Goal: Task Accomplishment & Management: Manage account settings

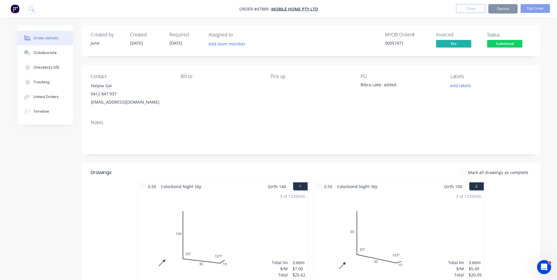
click at [469, 3] on nav "Order #47889 - Mobile Home Pty Ltd Close Options Edit Order" at bounding box center [278, 9] width 557 height 18
click at [467, 8] on button "Close" at bounding box center [470, 8] width 29 height 9
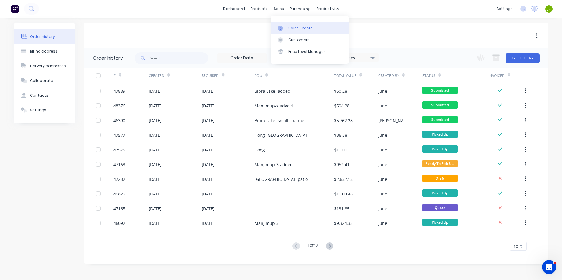
click at [286, 26] on div at bounding box center [282, 28] width 9 height 5
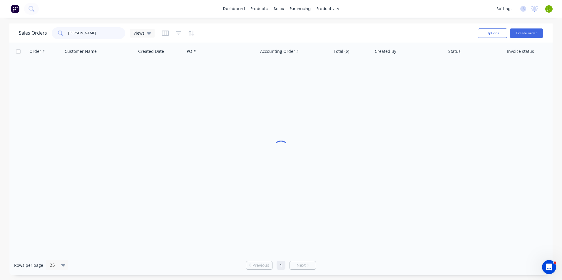
drag, startPoint x: 113, startPoint y: 32, endPoint x: 30, endPoint y: 31, distance: 82.3
click at [30, 31] on div "Sales Orders [PERSON_NAME] Views" at bounding box center [87, 33] width 136 height 12
type input "[PERSON_NAME]"
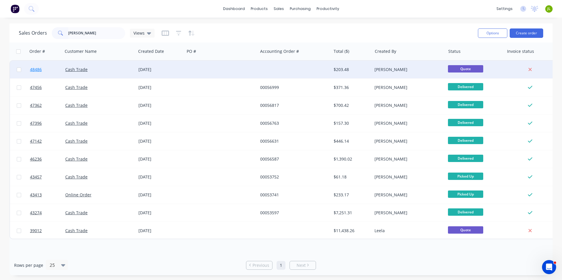
click at [50, 70] on link "48486" at bounding box center [47, 70] width 35 height 18
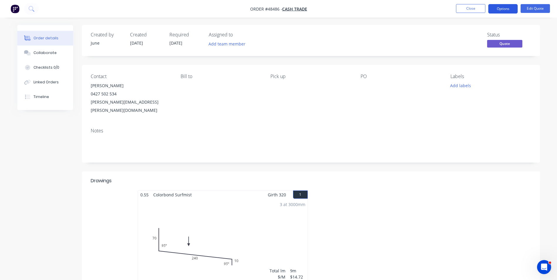
click at [508, 12] on button "Options" at bounding box center [503, 8] width 29 height 9
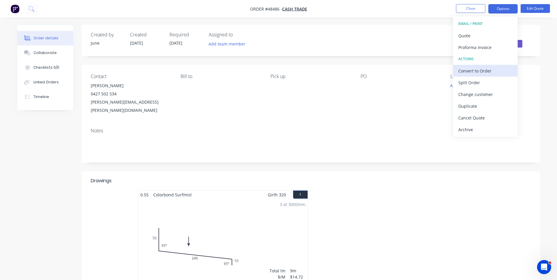
click at [494, 71] on div "Convert to Order" at bounding box center [486, 71] width 54 height 9
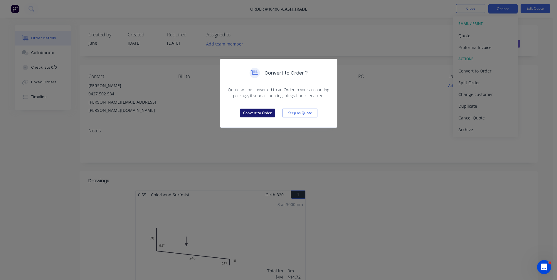
click at [269, 111] on button "Convert to Order" at bounding box center [257, 113] width 35 height 9
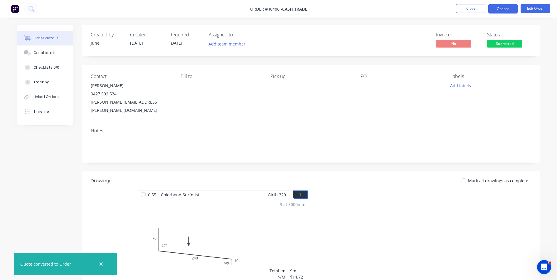
click at [504, 8] on button "Options" at bounding box center [503, 8] width 29 height 9
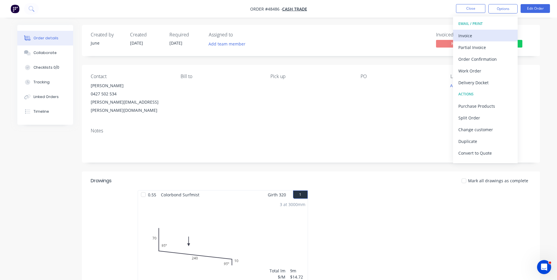
click at [484, 34] on div "Invoice" at bounding box center [486, 35] width 54 height 9
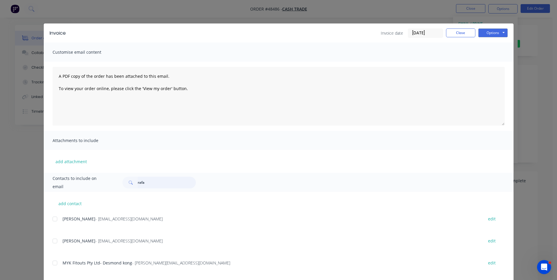
click at [144, 183] on input "rafa" at bounding box center [167, 183] width 58 height 12
type input "[PERSON_NAME]"
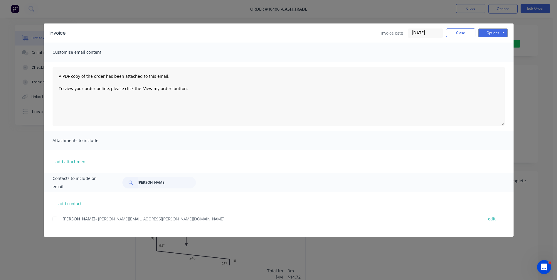
click at [84, 221] on span "[PERSON_NAME]" at bounding box center [79, 219] width 33 height 6
click at [61, 219] on div "[PERSON_NAME] Rosa - [EMAIL_ADDRESS][PERSON_NAME][DOMAIN_NAME] edit" at bounding box center [283, 219] width 461 height 8
click at [56, 219] on div at bounding box center [55, 219] width 12 height 12
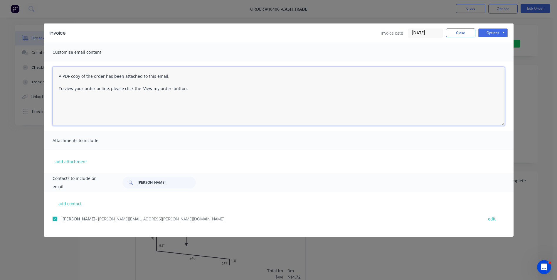
click at [271, 100] on textarea "A PDF copy of the order has been attached to this email. To view your order onl…" at bounding box center [279, 96] width 452 height 59
click at [59, 77] on textarea "A PDF copy of the order has been attached to this email. To view your order onl…" at bounding box center [279, 96] width 452 height 59
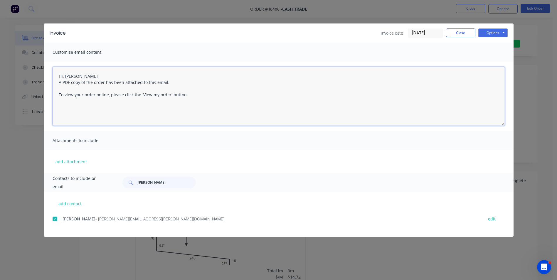
drag, startPoint x: 54, startPoint y: 103, endPoint x: 63, endPoint y: 101, distance: 9.3
click at [54, 103] on textarea "Hi, Rafael A PDF copy of the order has been attached to this email. To view you…" at bounding box center [279, 96] width 452 height 59
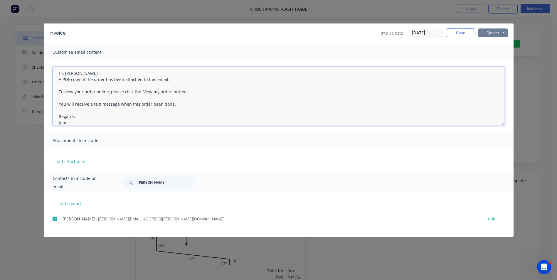
type textarea "Hi, Rafael A PDF copy of the order has been attached to this email. To view you…"
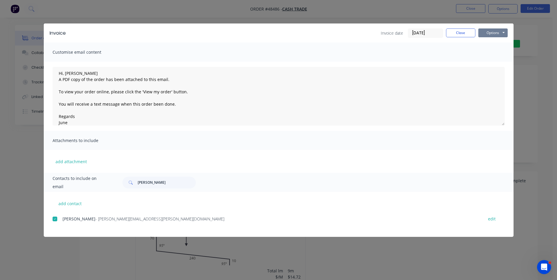
click at [490, 35] on button "Options" at bounding box center [493, 32] width 29 height 9
click at [494, 61] on button "Email" at bounding box center [498, 63] width 38 height 10
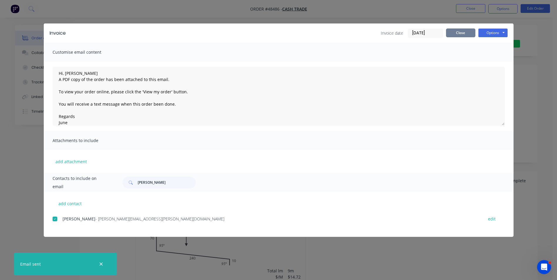
click at [462, 28] on button "Close" at bounding box center [460, 32] width 29 height 9
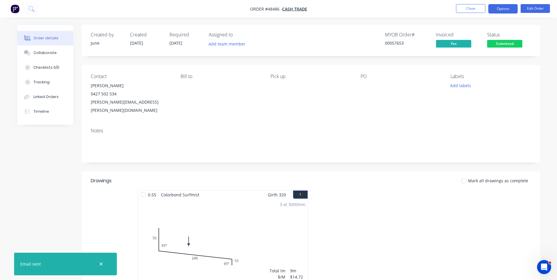
click at [506, 9] on button "Options" at bounding box center [503, 8] width 29 height 9
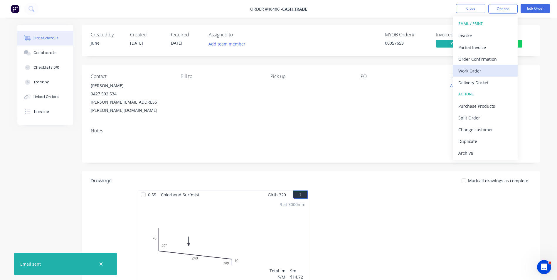
click at [475, 76] on button "Work Order" at bounding box center [485, 71] width 65 height 12
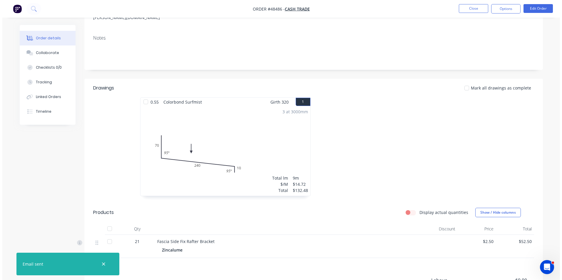
scroll to position [0, 0]
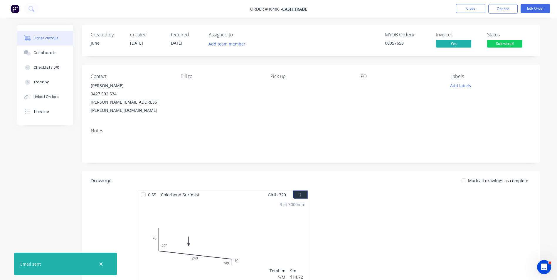
click at [499, 4] on nav "Order #48486 - Cash Trade Close Options Edit Order" at bounding box center [278, 9] width 557 height 18
click at [504, 7] on button "Options" at bounding box center [503, 8] width 29 height 9
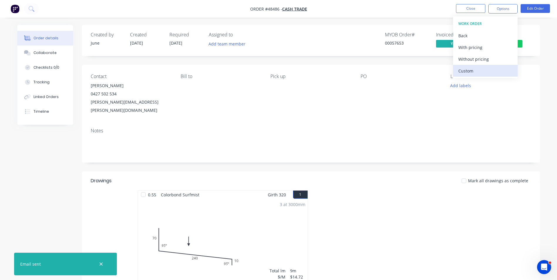
click at [475, 70] on div "Custom" at bounding box center [486, 71] width 54 height 9
click at [476, 63] on div "Without pricing" at bounding box center [486, 59] width 54 height 9
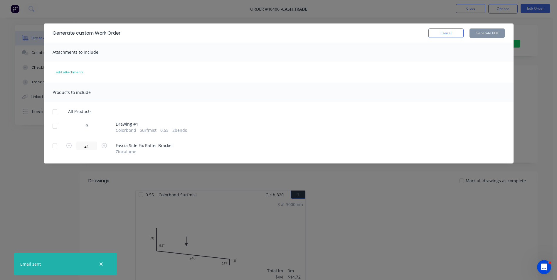
click at [122, 131] on span "Colorbond" at bounding box center [126, 130] width 21 height 6
click at [62, 128] on div "9 Drawing # 1 Colorbond Surfmist 0.55 2 bends" at bounding box center [279, 128] width 452 height 12
drag, startPoint x: 61, startPoint y: 128, endPoint x: 57, endPoint y: 130, distance: 4.7
click at [61, 128] on div "9 Drawing # 1 Colorbond Surfmist 0.55 2 bends" at bounding box center [279, 128] width 452 height 12
click at [57, 130] on div at bounding box center [55, 126] width 12 height 12
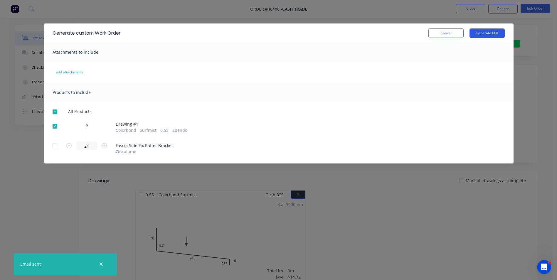
click at [486, 33] on button "Generate PDF" at bounding box center [487, 32] width 35 height 9
click at [451, 36] on button "Cancel" at bounding box center [446, 32] width 35 height 9
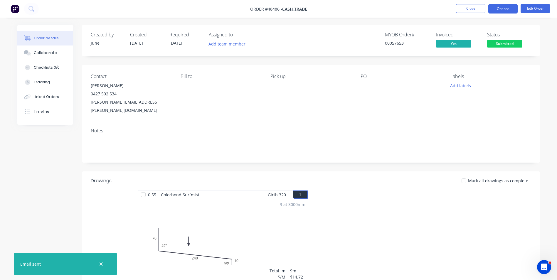
click at [498, 11] on button "Options" at bounding box center [503, 8] width 29 height 9
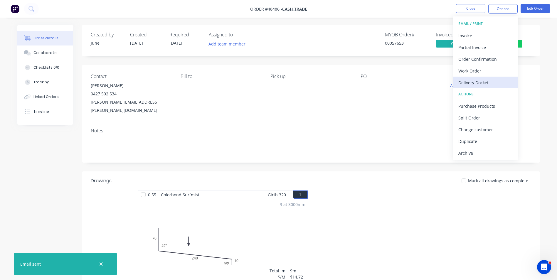
click at [482, 83] on div "Delivery Docket" at bounding box center [486, 82] width 54 height 9
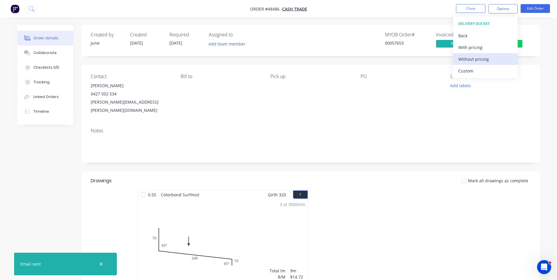
click at [479, 63] on div "Without pricing" at bounding box center [486, 59] width 54 height 9
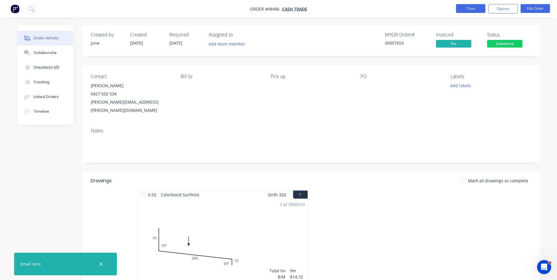
click at [473, 10] on button "Close" at bounding box center [470, 8] width 29 height 9
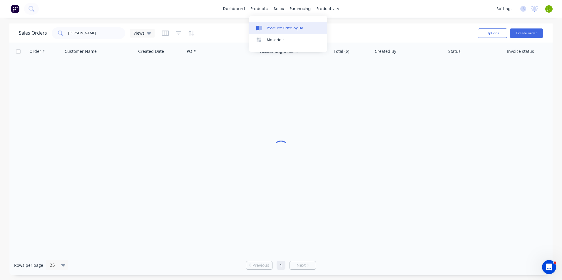
click at [263, 29] on div at bounding box center [260, 28] width 9 height 5
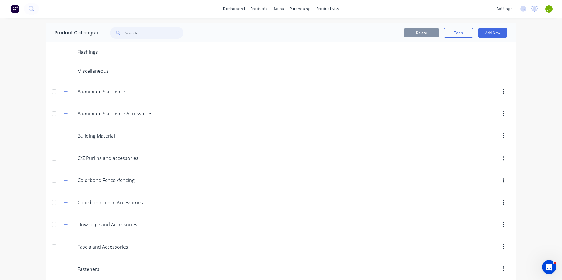
click at [144, 32] on input "text" at bounding box center [154, 33] width 58 height 12
click at [64, 157] on icon "button" at bounding box center [66, 158] width 4 height 4
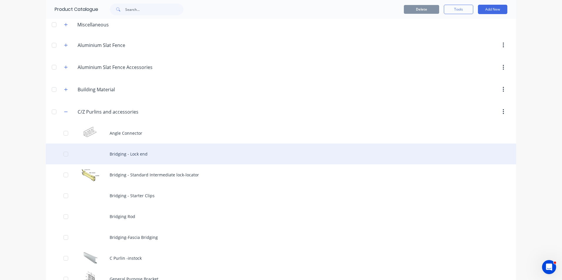
scroll to position [118, 0]
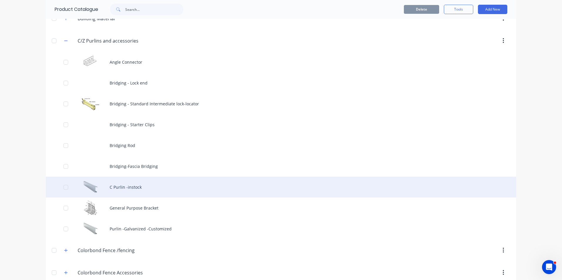
click at [160, 187] on div "C Purlin -instock" at bounding box center [281, 187] width 470 height 21
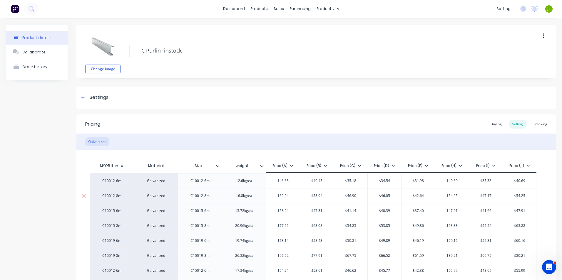
scroll to position [59, 0]
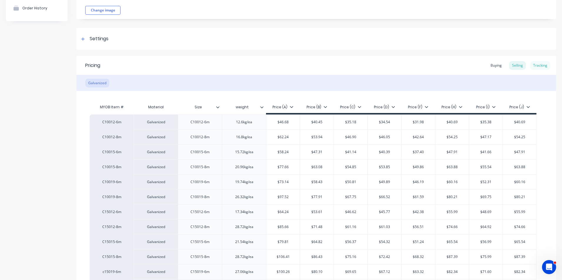
click at [530, 70] on div "Tracking" at bounding box center [540, 65] width 20 height 9
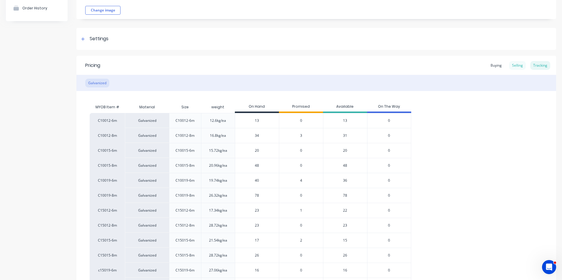
click at [514, 66] on div "Selling" at bounding box center [517, 65] width 17 height 9
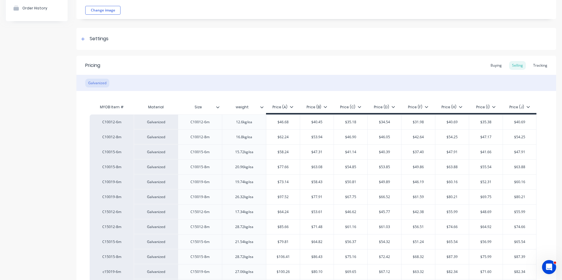
click at [137, 63] on div "Pricing Buying Selling Tracking" at bounding box center [315, 65] width 479 height 19
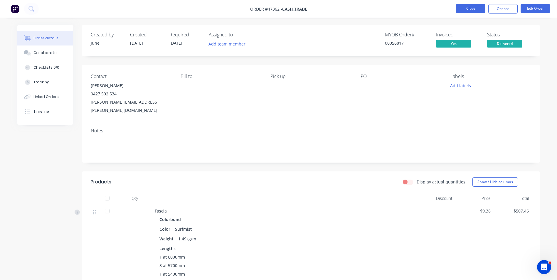
click at [471, 7] on button "Close" at bounding box center [470, 8] width 29 height 9
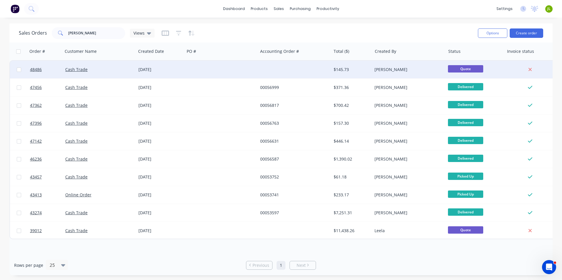
click at [243, 63] on div at bounding box center [220, 70] width 73 height 18
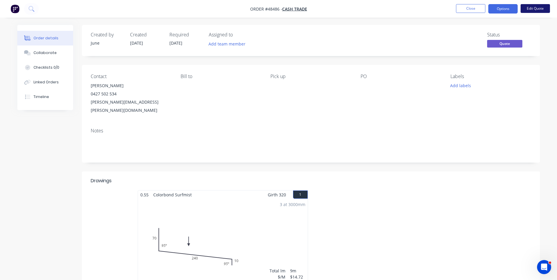
click at [545, 9] on button "Edit Quote" at bounding box center [535, 8] width 29 height 9
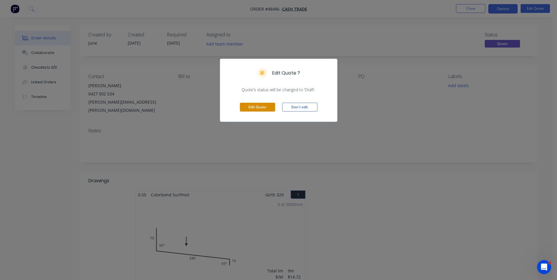
click at [257, 109] on button "Edit Quote" at bounding box center [257, 107] width 35 height 9
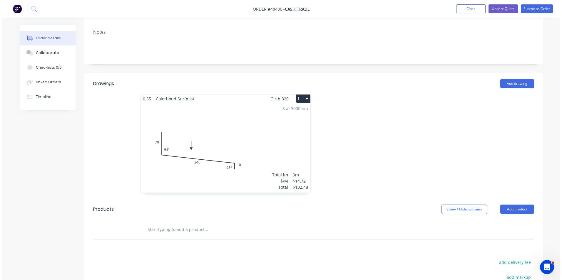
scroll to position [118, 0]
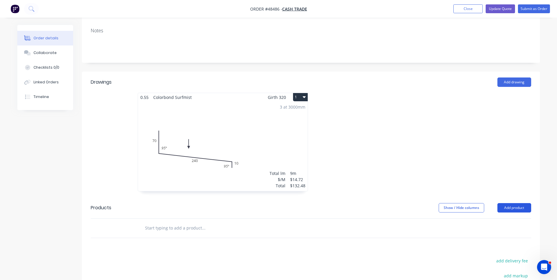
click at [522, 203] on button "Add product" at bounding box center [515, 207] width 34 height 9
click at [512, 219] on div "Product catalogue" at bounding box center [503, 223] width 45 height 9
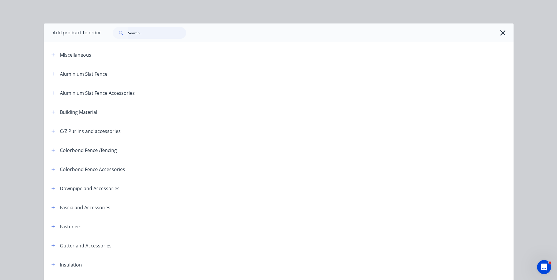
click at [168, 33] on input "text" at bounding box center [157, 33] width 58 height 12
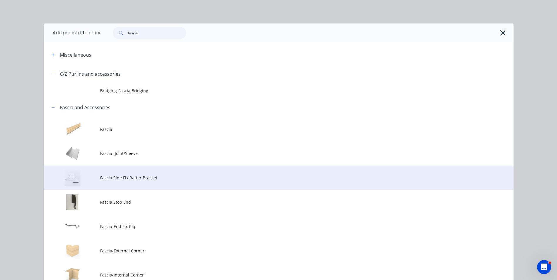
type input "fascia"
click at [133, 175] on span "Fascia Side Fix Rafter Bracket" at bounding box center [265, 178] width 331 height 6
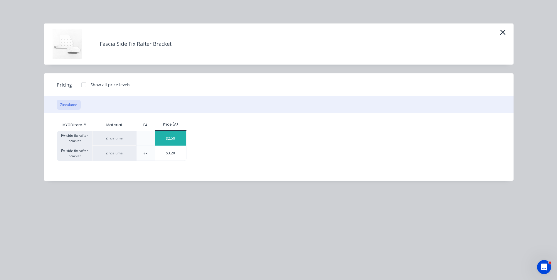
click at [180, 139] on div "$2.50" at bounding box center [170, 138] width 31 height 14
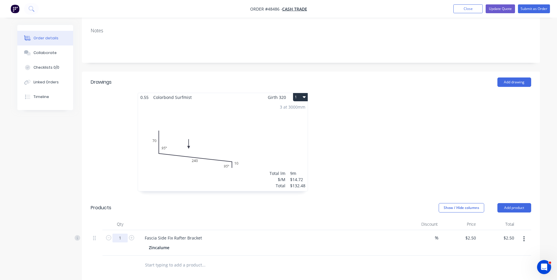
click at [125, 234] on input "1" at bounding box center [120, 238] width 15 height 9
type input "21"
type input "$52.50"
click at [349, 219] on div at bounding box center [270, 225] width 264 height 12
click at [71, 144] on div "Created by June Created 26/08/25 Required 01/09/25 Assigned to Add team member …" at bounding box center [278, 159] width 523 height 504
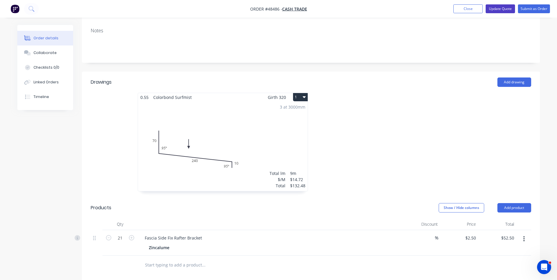
click at [509, 8] on button "Update Quote" at bounding box center [500, 8] width 29 height 9
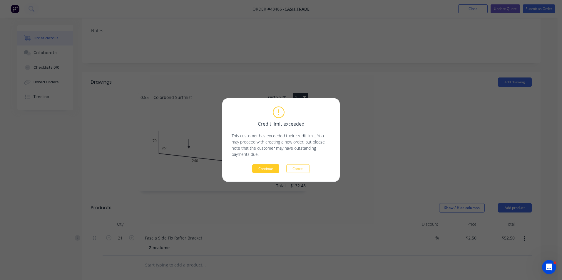
click at [265, 167] on button "Continue" at bounding box center [265, 169] width 27 height 9
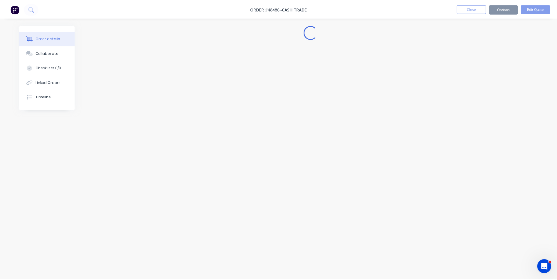
scroll to position [0, 0]
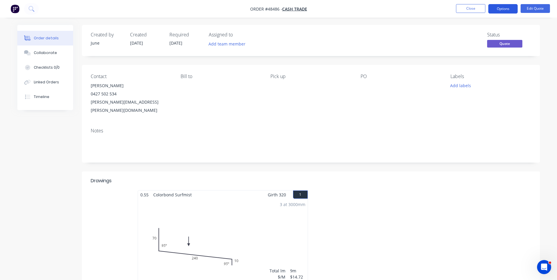
click at [505, 10] on button "Options" at bounding box center [503, 8] width 29 height 9
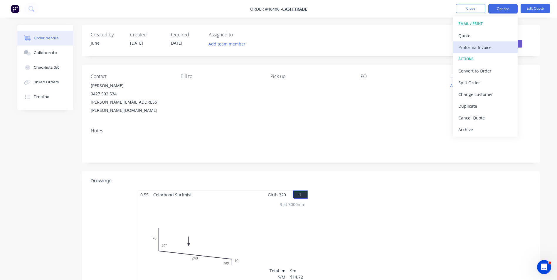
click at [490, 45] on div "Proforma Invoice" at bounding box center [486, 47] width 54 height 9
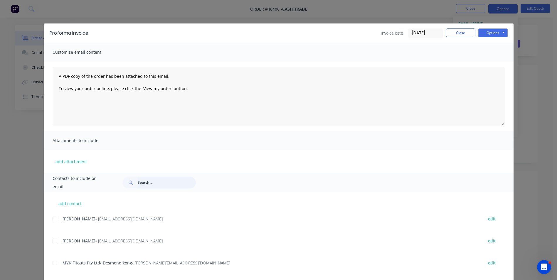
click at [148, 180] on input "text" at bounding box center [167, 183] width 58 height 12
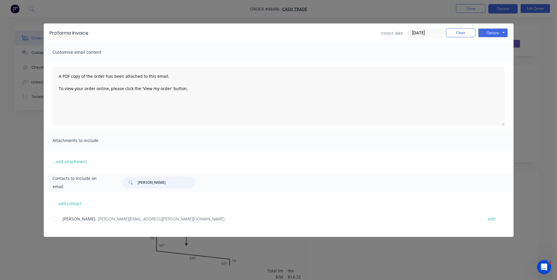
click at [59, 220] on div at bounding box center [55, 219] width 12 height 12
type input "[PERSON_NAME]"
click at [496, 34] on button "Options" at bounding box center [493, 32] width 29 height 9
click at [493, 61] on button "Email" at bounding box center [498, 63] width 38 height 10
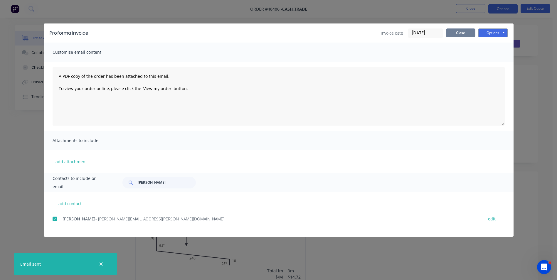
click at [465, 36] on button "Close" at bounding box center [460, 32] width 29 height 9
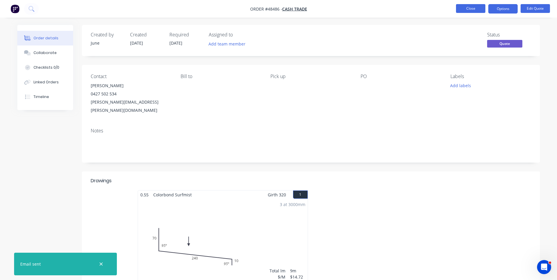
click at [468, 6] on button "Close" at bounding box center [470, 8] width 29 height 9
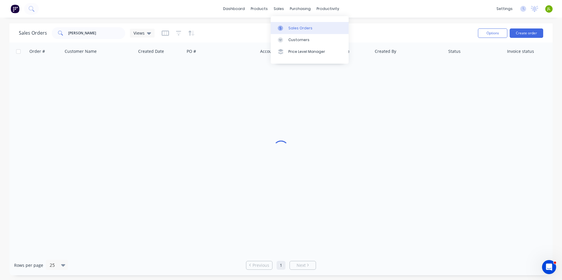
click at [304, 30] on div "Sales Orders" at bounding box center [300, 28] width 24 height 5
click at [526, 33] on button "Create order" at bounding box center [525, 32] width 33 height 9
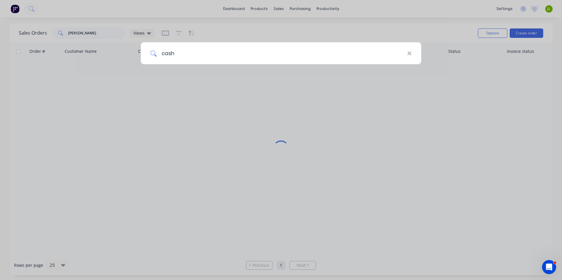
type input "cash"
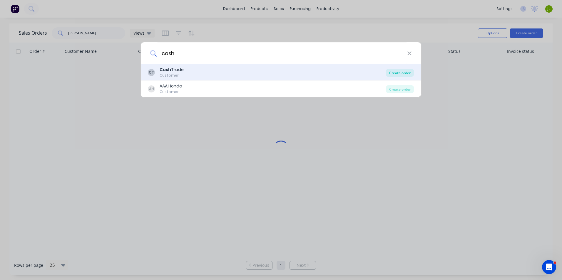
click at [401, 70] on div "Create order" at bounding box center [399, 73] width 28 height 8
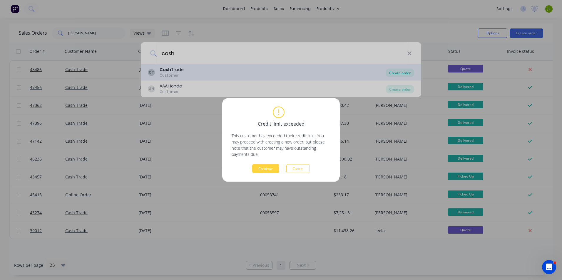
click at [397, 75] on div "Credit limit exceeded This customer has exceeded their credit limit. You may pr…" at bounding box center [281, 140] width 562 height 280
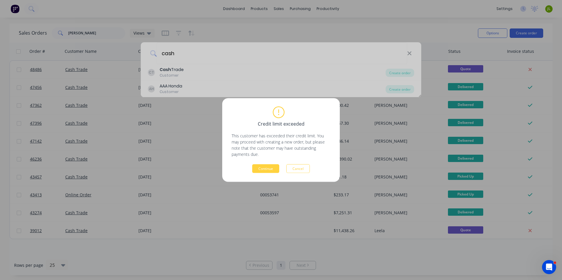
click at [274, 173] on div "Credit limit exceeded This customer has exceeded their credit limit. You may pr…" at bounding box center [281, 140] width 118 height 84
click at [273, 171] on button "Continue" at bounding box center [265, 169] width 27 height 9
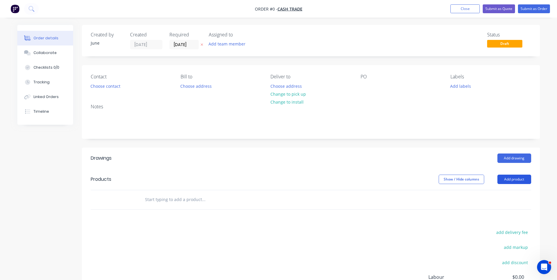
click at [523, 181] on button "Add product" at bounding box center [515, 179] width 34 height 9
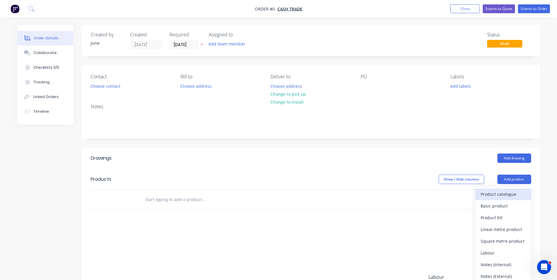
click at [518, 194] on div "Product catalogue" at bounding box center [503, 194] width 45 height 9
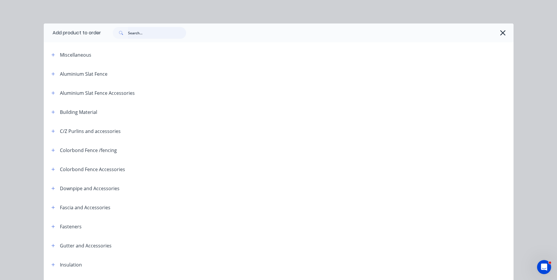
click at [163, 36] on input "text" at bounding box center [157, 33] width 58 height 12
type input "roll"
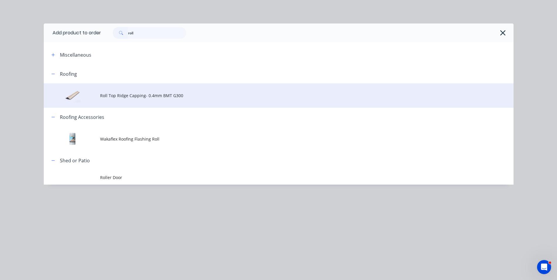
click at [149, 95] on span "Roll Top Ridge Capping- 0.4mm BMT G300" at bounding box center [265, 96] width 331 height 6
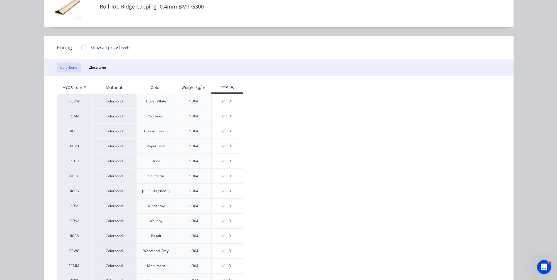
scroll to position [88, 0]
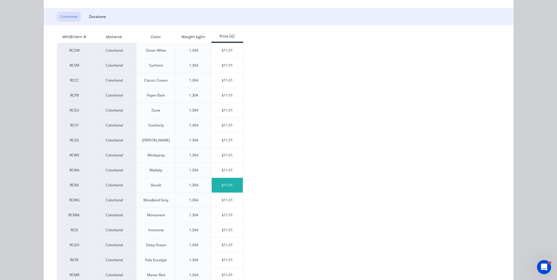
click at [214, 184] on div "$11.01" at bounding box center [227, 185] width 31 height 15
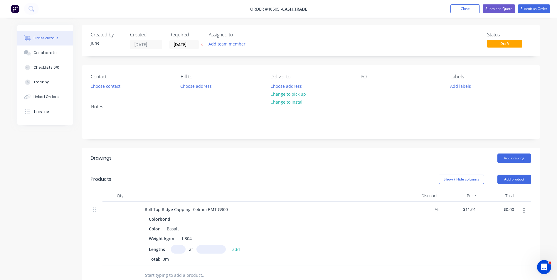
click at [181, 249] on input "text" at bounding box center [178, 249] width 15 height 9
type input "2"
click at [212, 251] on input "text" at bounding box center [211, 249] width 29 height 9
type input "6000"
click at [229, 245] on button "add" at bounding box center [236, 249] width 14 height 8
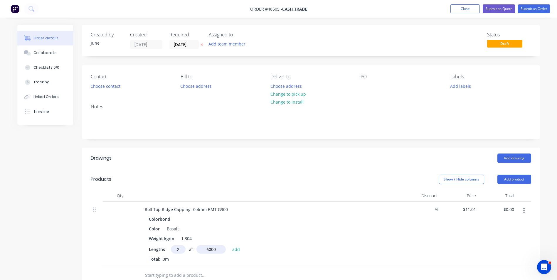
type input "$132.12"
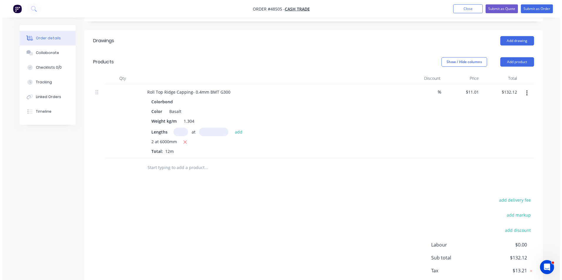
scroll to position [152, 0]
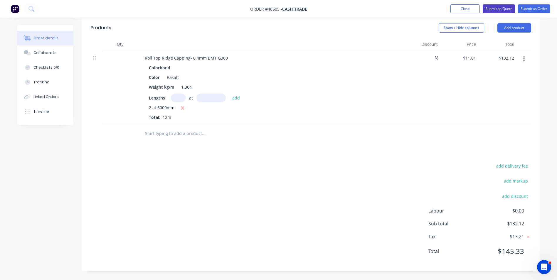
click at [498, 7] on button "Submit as Quote" at bounding box center [499, 8] width 32 height 9
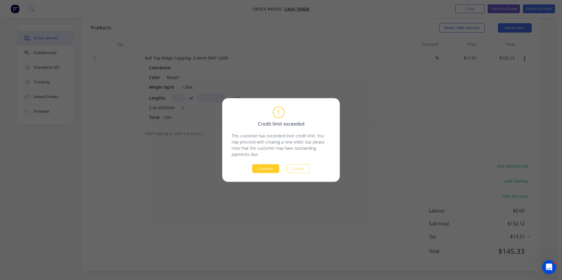
click at [273, 168] on button "Continue" at bounding box center [265, 169] width 27 height 9
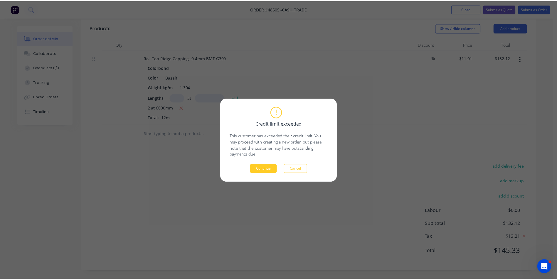
scroll to position [0, 0]
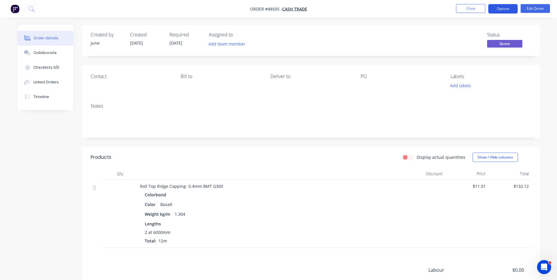
click at [499, 9] on button "Options" at bounding box center [503, 8] width 29 height 9
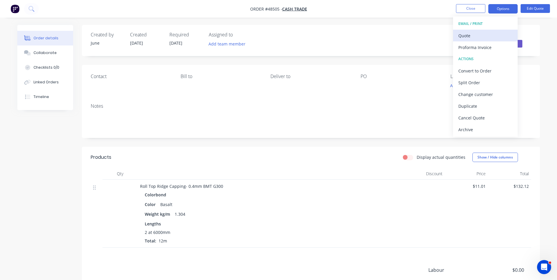
click at [476, 35] on div "Quote" at bounding box center [486, 35] width 54 height 9
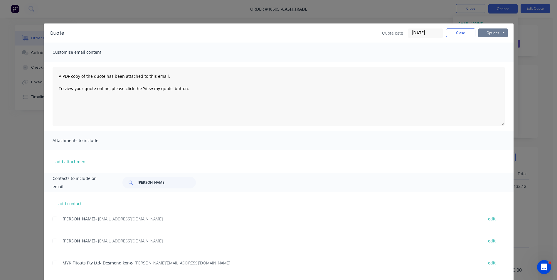
click at [501, 33] on button "Options" at bounding box center [493, 32] width 29 height 9
click at [495, 56] on button "Print" at bounding box center [498, 53] width 38 height 10
click at [450, 32] on button "Close" at bounding box center [460, 32] width 29 height 9
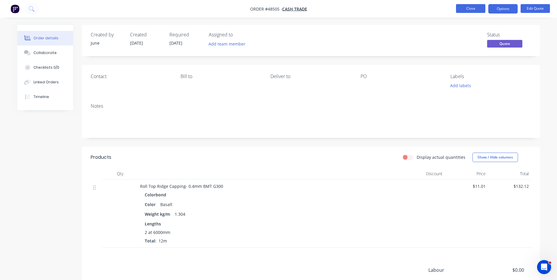
click at [464, 8] on button "Close" at bounding box center [470, 8] width 29 height 9
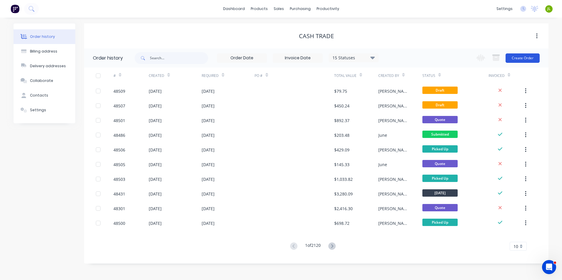
click at [531, 58] on button "Create Order" at bounding box center [522, 57] width 34 height 9
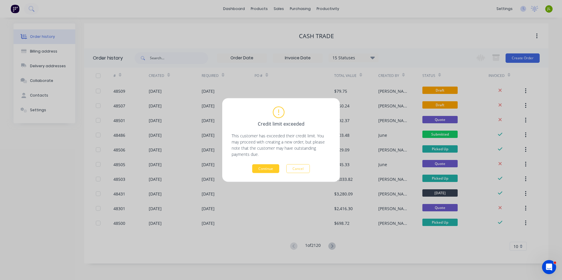
click at [266, 169] on button "Continue" at bounding box center [265, 169] width 27 height 9
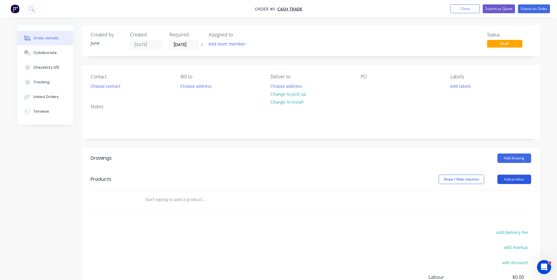
click at [510, 181] on button "Add product" at bounding box center [515, 179] width 34 height 9
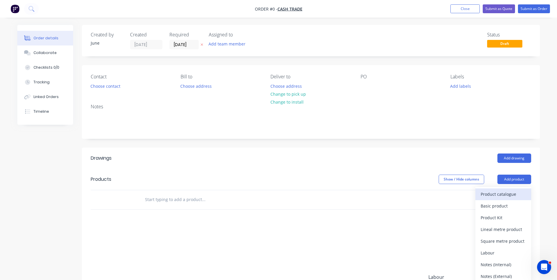
click at [503, 194] on div "Product catalogue" at bounding box center [503, 194] width 45 height 9
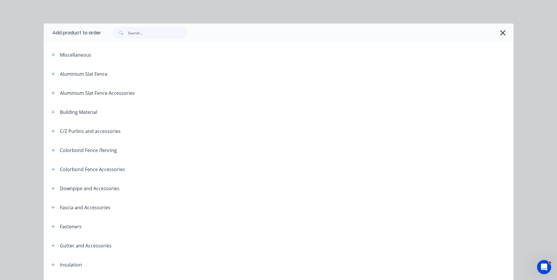
drag, startPoint x: 497, startPoint y: 30, endPoint x: 500, endPoint y: 41, distance: 10.6
click at [498, 31] on button "button" at bounding box center [502, 32] width 9 height 9
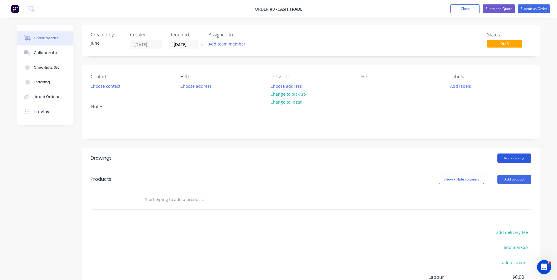
click at [510, 158] on button "Add drawing" at bounding box center [515, 158] width 34 height 9
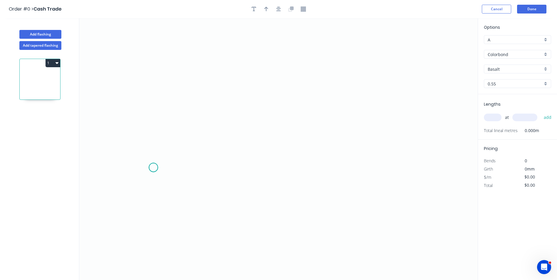
drag, startPoint x: 153, startPoint y: 168, endPoint x: 154, endPoint y: 134, distance: 33.5
click at [154, 158] on icon "0" at bounding box center [278, 149] width 399 height 262
click at [286, 95] on icon "0 ?" at bounding box center [278, 149] width 399 height 262
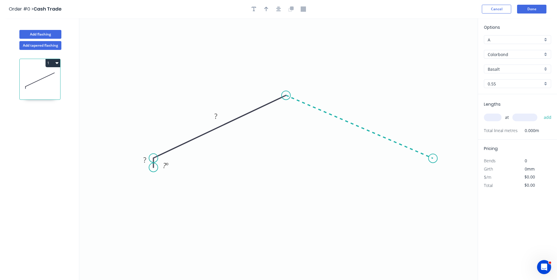
click at [433, 159] on icon "0 ? ? ? º" at bounding box center [278, 149] width 399 height 262
click at [414, 187] on icon "0 ? ? ? ? º ? º" at bounding box center [278, 149] width 399 height 262
click at [414, 187] on circle at bounding box center [413, 186] width 9 height 9
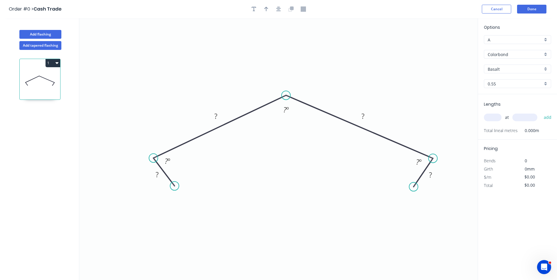
drag, startPoint x: 153, startPoint y: 166, endPoint x: 174, endPoint y: 186, distance: 29.5
click at [174, 186] on circle at bounding box center [174, 186] width 9 height 9
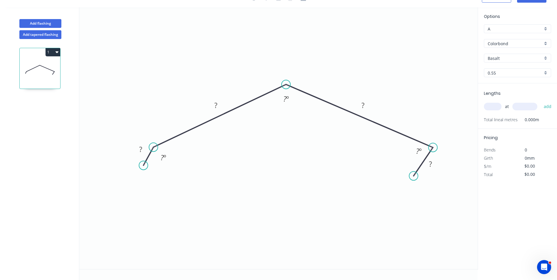
drag, startPoint x: 161, startPoint y: 177, endPoint x: 143, endPoint y: 166, distance: 20.7
click at [143, 166] on circle at bounding box center [143, 165] width 9 height 9
drag, startPoint x: 463, startPoint y: 179, endPoint x: 443, endPoint y: 165, distance: 24.0
click at [443, 165] on circle at bounding box center [442, 164] width 9 height 9
click at [167, 156] on rect at bounding box center [164, 158] width 12 height 8
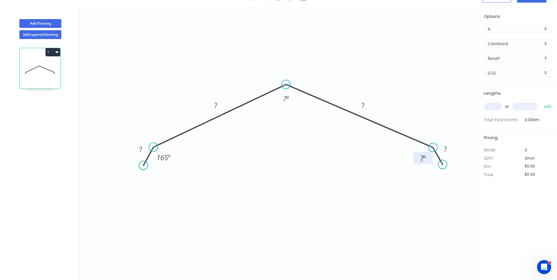
click at [422, 158] on tspan "?" at bounding box center [422, 158] width 3 height 10
click at [142, 147] on tspan "?" at bounding box center [140, 150] width 3 height 10
click at [220, 95] on icon "0 30 ? ? ? 165 º ? º 165 º" at bounding box center [278, 138] width 399 height 262
click at [218, 102] on rect at bounding box center [216, 106] width 12 height 8
click at [285, 99] on tspan "?" at bounding box center [284, 99] width 3 height 10
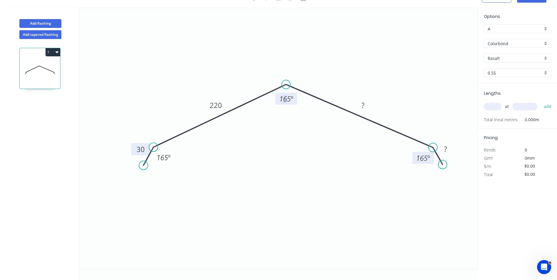
click at [285, 98] on tspan "165" at bounding box center [284, 99] width 11 height 10
click at [293, 135] on icon "0 30 220 ? ? 165 º 3 º 165 º" at bounding box center [278, 138] width 399 height 262
click at [291, 98] on rect at bounding box center [287, 99] width 12 height 8
click at [369, 103] on rect at bounding box center [363, 106] width 12 height 8
click at [444, 150] on tspan "?" at bounding box center [445, 149] width 3 height 10
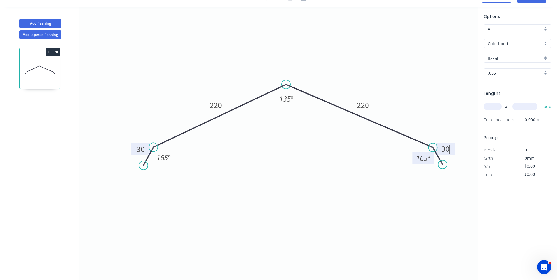
click at [440, 123] on icon "0 30 220 220 30 165 º 135 º 165 º" at bounding box center [278, 138] width 399 height 262
type input "$22.20"
click at [503, 59] on input "Basalt" at bounding box center [515, 58] width 55 height 6
click at [501, 120] on div "Monument" at bounding box center [517, 124] width 67 height 10
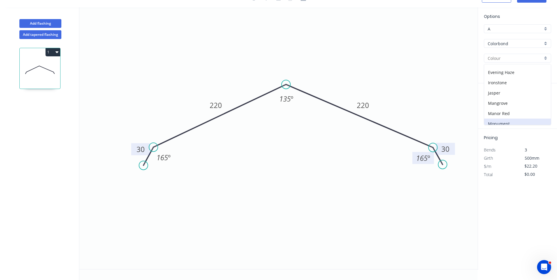
type input "Monument"
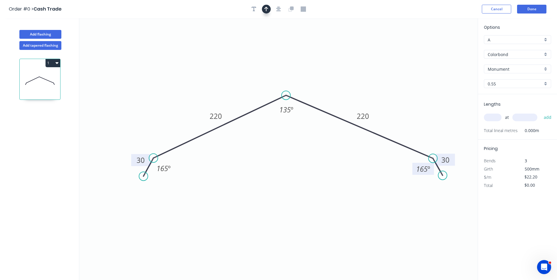
click at [268, 9] on icon "button" at bounding box center [266, 8] width 4 height 5
drag, startPoint x: 448, startPoint y: 47, endPoint x: 300, endPoint y: 73, distance: 150.6
click at [300, 73] on icon at bounding box center [299, 65] width 5 height 19
click at [487, 115] on input "text" at bounding box center [493, 118] width 18 height 8
type input "1"
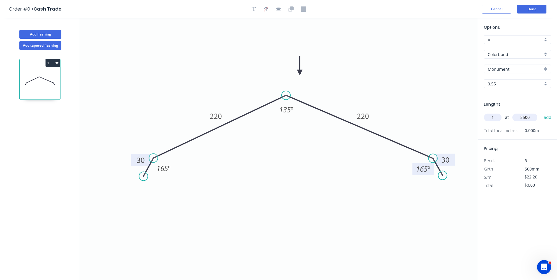
type input "5500"
click at [541, 113] on button "add" at bounding box center [548, 118] width 14 height 10
type input "$122.10"
type input "1"
type input "4100"
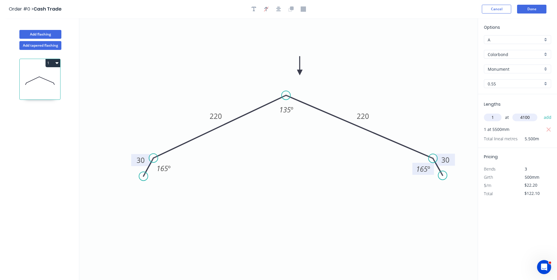
click at [541, 113] on button "add" at bounding box center [548, 118] width 14 height 10
type input "$213.12"
click at [41, 33] on button "Add flashing" at bounding box center [40, 34] width 42 height 9
type input "$0.00"
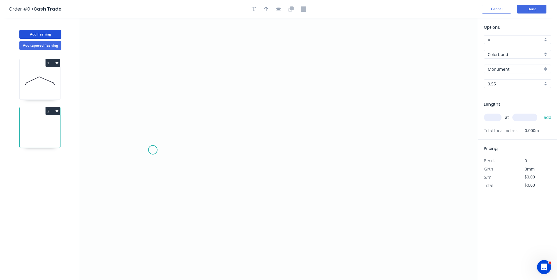
drag, startPoint x: 153, startPoint y: 150, endPoint x: 170, endPoint y: 121, distance: 34.0
click at [159, 143] on icon "0" at bounding box center [278, 149] width 399 height 262
click at [335, 147] on icon "0 ?" at bounding box center [278, 149] width 399 height 262
click at [366, 90] on icon "0 ? ?" at bounding box center [278, 149] width 399 height 262
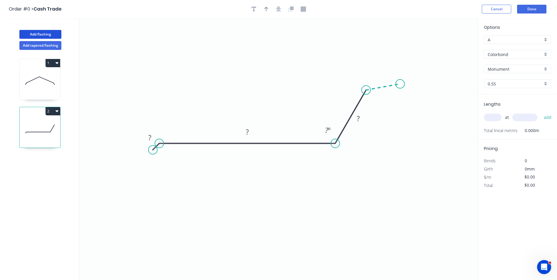
click at [400, 84] on icon "0 ? ? ? ? º" at bounding box center [278, 149] width 399 height 262
click at [398, 83] on circle at bounding box center [400, 84] width 9 height 9
click at [400, 84] on circle at bounding box center [400, 84] width 9 height 9
drag, startPoint x: 129, startPoint y: 169, endPoint x: 129, endPoint y: 166, distance: 3.0
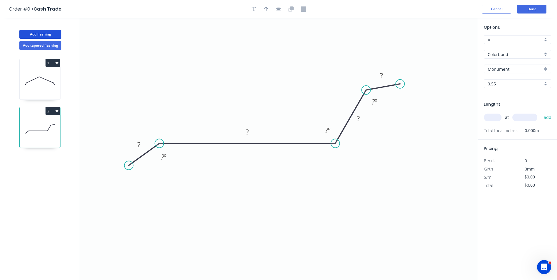
click at [129, 166] on circle at bounding box center [129, 165] width 9 height 9
click at [140, 147] on tspan "?" at bounding box center [138, 145] width 3 height 10
click at [162, 156] on tspan "?" at bounding box center [162, 157] width 3 height 10
click at [252, 130] on rect at bounding box center [247, 132] width 12 height 8
click at [331, 130] on rect at bounding box center [328, 131] width 12 height 8
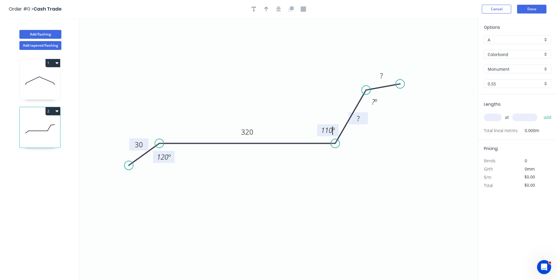
click at [356, 113] on rect at bounding box center [358, 119] width 19 height 12
click at [359, 115] on tspan "?" at bounding box center [358, 119] width 3 height 10
drag, startPoint x: 452, startPoint y: 106, endPoint x: 383, endPoint y: 78, distance: 74.3
click at [452, 103] on icon "0 30 320 50 ? 120 º 110 º ? º" at bounding box center [278, 149] width 399 height 262
drag, startPoint x: 401, startPoint y: 84, endPoint x: 394, endPoint y: 92, distance: 10.8
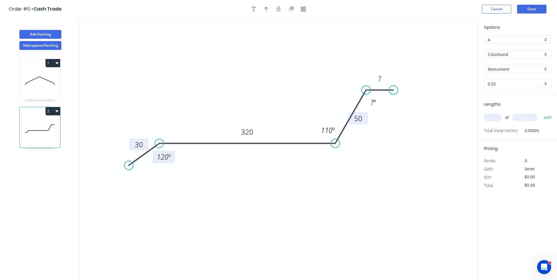
click at [394, 92] on circle at bounding box center [393, 90] width 9 height 9
click at [385, 79] on rect at bounding box center [380, 79] width 12 height 8
click at [406, 128] on icon "0 30 320 50 10 120 º 110 º ? º" at bounding box center [278, 149] width 399 height 262
type input "$19.89"
drag, startPoint x: 394, startPoint y: 91, endPoint x: 408, endPoint y: 88, distance: 14.4
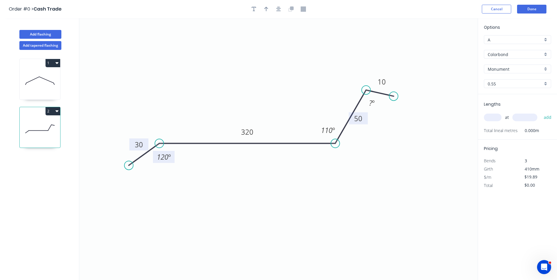
click at [394, 96] on circle at bounding box center [394, 96] width 9 height 9
click at [408, 88] on icon "0 30 320 50 10 120 º 110 º ? º" at bounding box center [278, 149] width 399 height 262
click at [501, 66] on input "Monument" at bounding box center [515, 69] width 55 height 6
click at [504, 52] on input "Colorbond" at bounding box center [515, 54] width 55 height 6
type input "Monument"
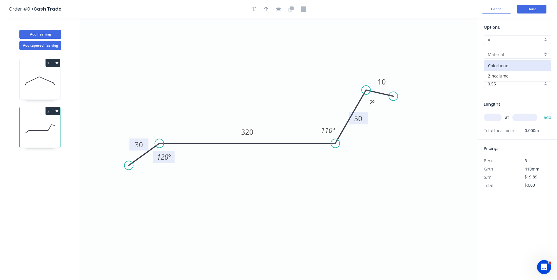
type input "Colorbond"
click at [512, 68] on div "Colorbond" at bounding box center [517, 66] width 67 height 10
click at [460, 75] on icon "0 30 320 50 10 120 º 110 º ? º" at bounding box center [278, 149] width 399 height 262
click at [498, 71] on input "Monument" at bounding box center [515, 69] width 55 height 6
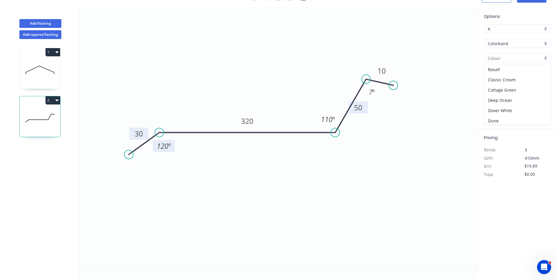
click at [463, 73] on icon "0 30 320 50 10 120 º 110 º ? º" at bounding box center [278, 138] width 399 height 262
type input "Monument"
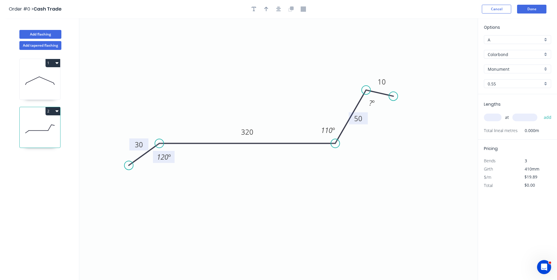
click at [511, 57] on input "Colorbond" at bounding box center [515, 54] width 55 height 6
click at [553, 53] on div "Options A A Colorbond Zincalume Monument Monument 0.55 0.55" at bounding box center [517, 59] width 79 height 70
click at [547, 53] on div at bounding box center [517, 54] width 67 height 9
click at [522, 73] on div "Zincalume" at bounding box center [517, 76] width 67 height 10
type input "Zincalume"
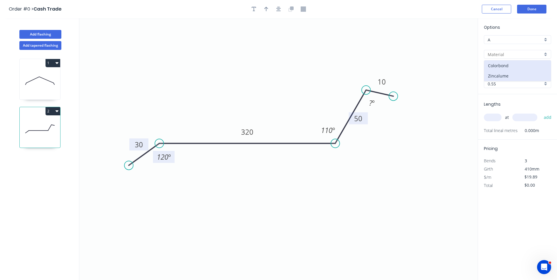
type input "Zinc"
type input "$16.72"
click at [493, 119] on input "text" at bounding box center [493, 118] width 18 height 8
type input "2"
click at [514, 115] on input "text" at bounding box center [525, 118] width 25 height 8
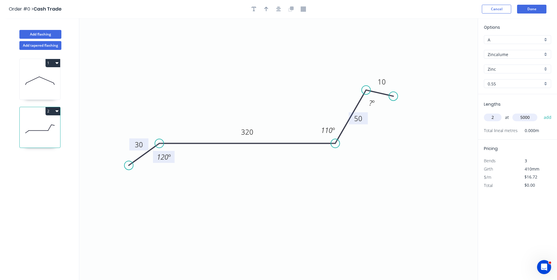
type input "5000"
click at [541, 113] on button "add" at bounding box center [548, 118] width 14 height 10
type input "$167.20"
click at [541, 8] on button "Done" at bounding box center [531, 9] width 29 height 9
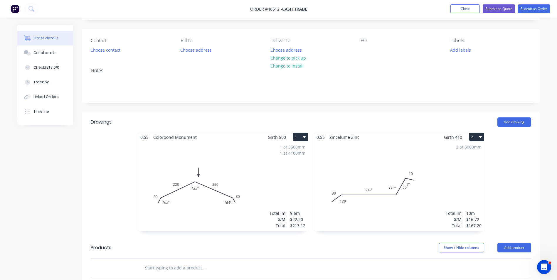
scroll to position [118, 0]
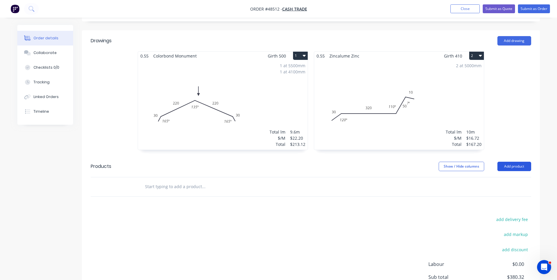
click at [516, 166] on button "Add product" at bounding box center [515, 166] width 34 height 9
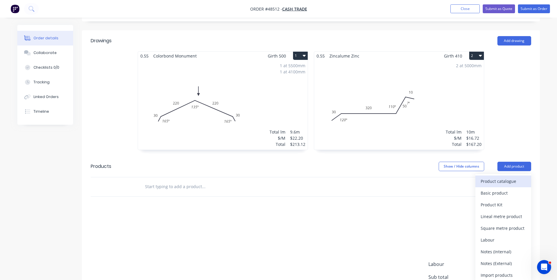
click at [510, 176] on button "Product catalogue" at bounding box center [504, 182] width 56 height 12
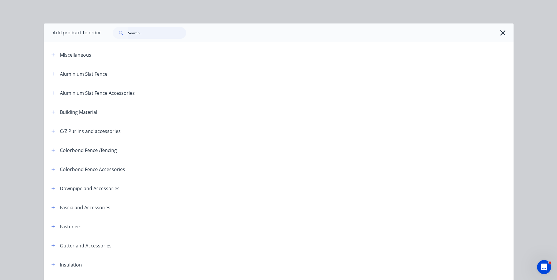
click at [137, 28] on input "text" at bounding box center [157, 33] width 58 height 12
type input "poly"
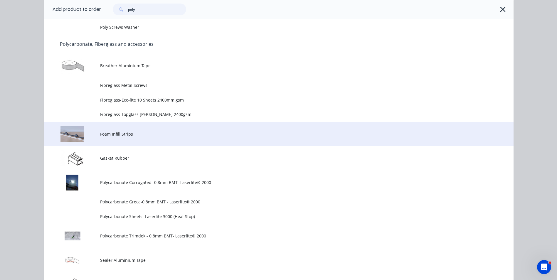
scroll to position [88, 0]
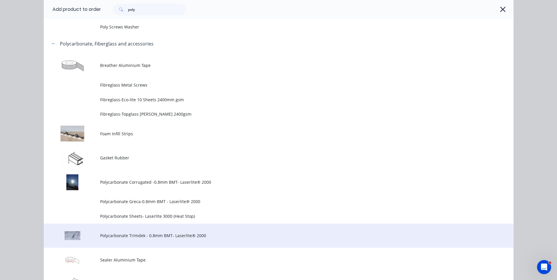
click at [158, 231] on td "Polycarbonate Trimdek - 0.8mm BMT- Laserlite® 2000" at bounding box center [307, 236] width 414 height 24
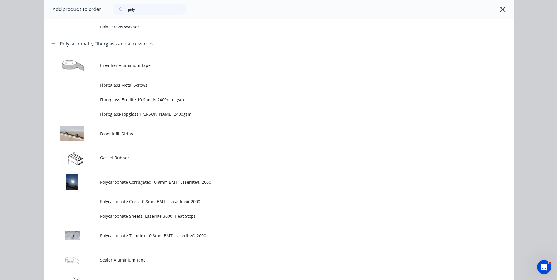
scroll to position [0, 0]
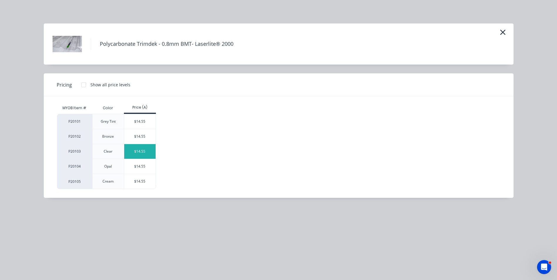
click at [131, 156] on div "$14.55" at bounding box center [139, 151] width 31 height 15
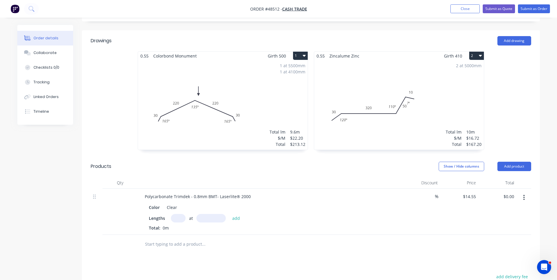
click at [181, 217] on input "text" at bounding box center [178, 218] width 15 height 9
type input "4"
click at [202, 221] on input "text" at bounding box center [211, 218] width 29 height 9
type input "1200"
click at [229, 214] on button "add" at bounding box center [236, 218] width 14 height 8
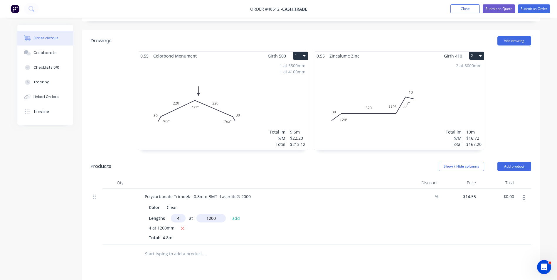
type input "$69.84"
click at [508, 168] on button "Add product" at bounding box center [515, 166] width 34 height 9
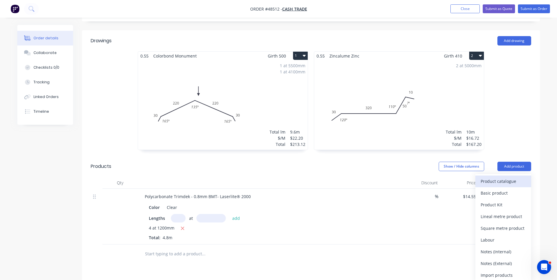
click at [505, 179] on div "Product catalogue" at bounding box center [503, 181] width 45 height 9
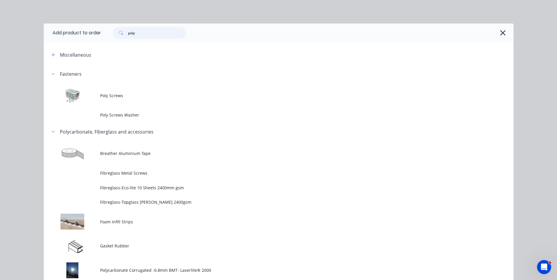
drag, startPoint x: 159, startPoint y: 34, endPoint x: 85, endPoint y: 32, distance: 73.7
click at [85, 32] on header "Add product to order poly" at bounding box center [279, 33] width 470 height 19
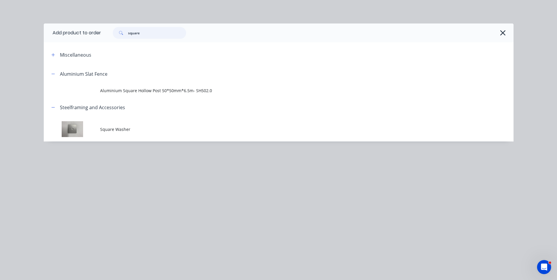
drag, startPoint x: 155, startPoint y: 32, endPoint x: 114, endPoint y: 29, distance: 40.4
click at [114, 29] on div "square" at bounding box center [149, 33] width 73 height 12
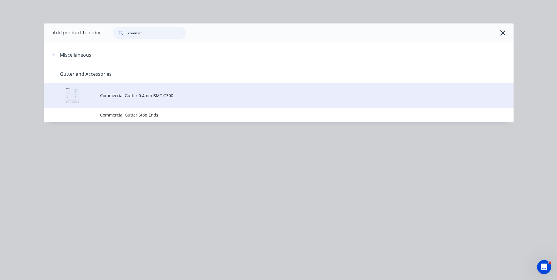
type input "commer"
click at [132, 101] on td "Commercial Gutter 0.4mm BMT G300" at bounding box center [307, 95] width 414 height 24
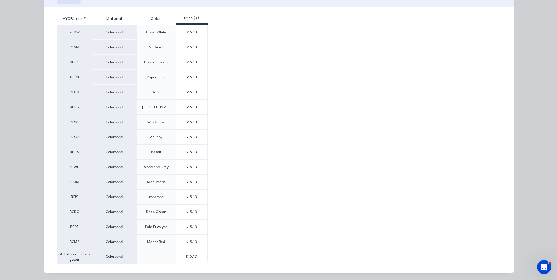
scroll to position [107, 0]
click at [182, 224] on div "$15.13" at bounding box center [191, 226] width 31 height 15
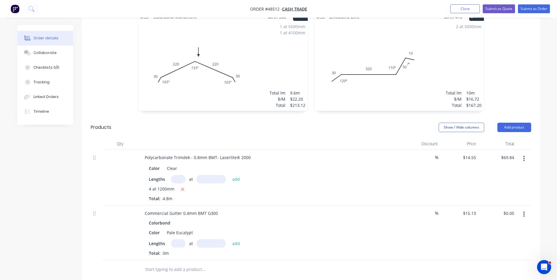
scroll to position [176, 0]
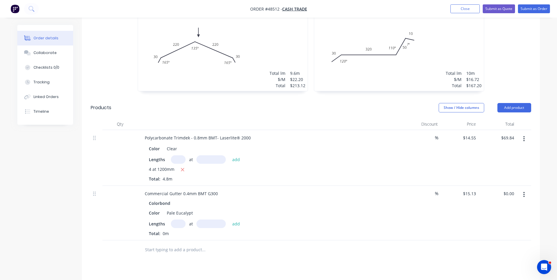
click at [183, 224] on input "text" at bounding box center [178, 224] width 15 height 9
type input "1"
type input "4000"
click at [229, 220] on button "add" at bounding box center [236, 224] width 14 height 8
type input "$60.52"
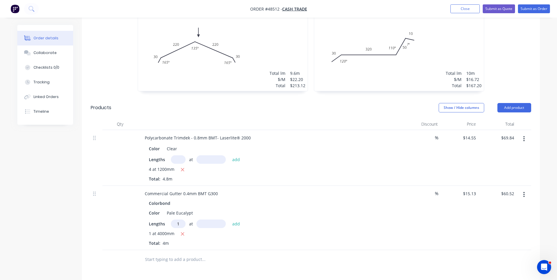
type input "1"
type input "3500"
click at [229, 220] on button "add" at bounding box center [236, 224] width 14 height 8
type input "$113.48"
click at [512, 110] on button "Add product" at bounding box center [515, 107] width 34 height 9
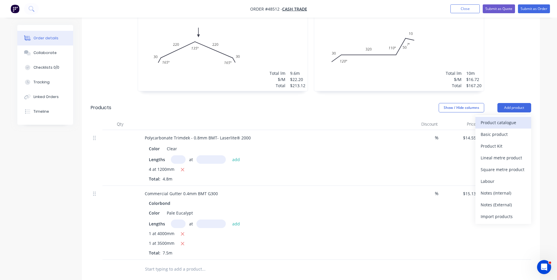
click at [508, 119] on div "Product catalogue" at bounding box center [503, 122] width 45 height 9
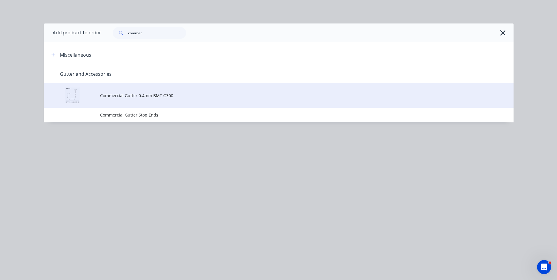
click at [218, 107] on td "Commercial Gutter 0.4mm BMT G300" at bounding box center [307, 95] width 414 height 24
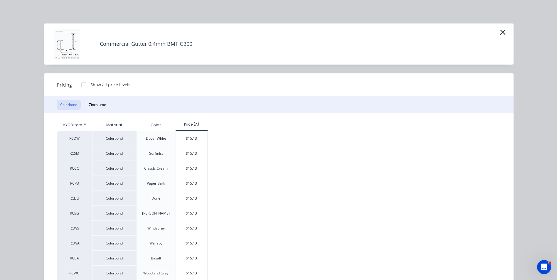
click at [499, 26] on div "Commercial Gutter 0.4mm BMT G300" at bounding box center [279, 44] width 470 height 41
click at [500, 31] on icon "button" at bounding box center [503, 32] width 6 height 8
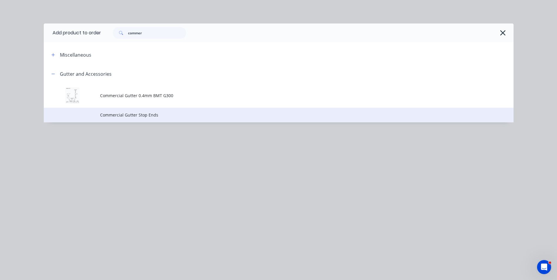
click at [168, 115] on span "Commercial Gutter Stop Ends" at bounding box center [265, 115] width 331 height 6
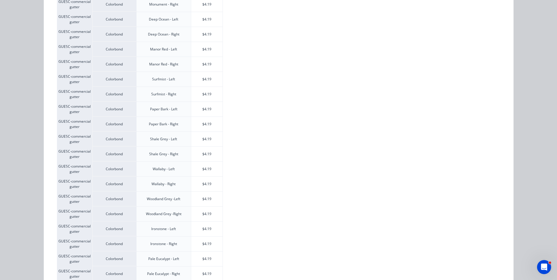
scroll to position [314, 0]
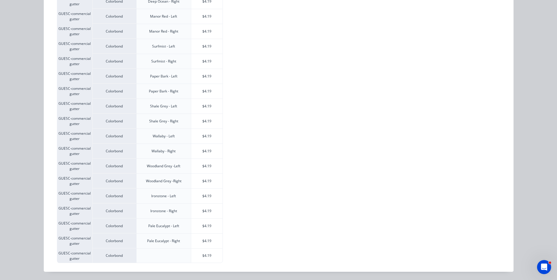
drag, startPoint x: 202, startPoint y: 222, endPoint x: 197, endPoint y: 225, distance: 5.8
click at [202, 222] on div "$4.19" at bounding box center [206, 226] width 31 height 15
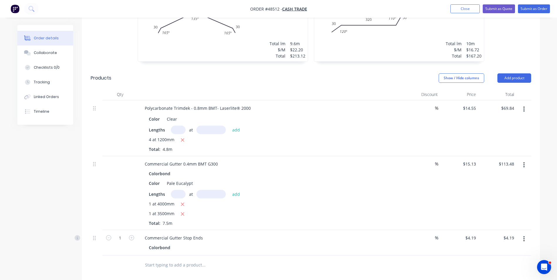
scroll to position [264, 0]
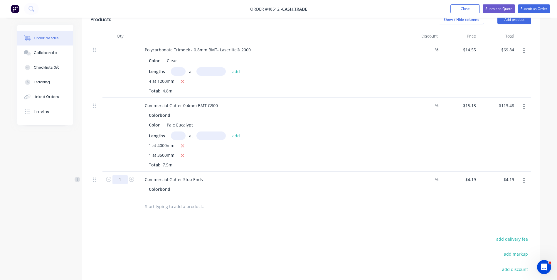
click at [123, 184] on input "1" at bounding box center [120, 179] width 15 height 9
type input "2"
type input "$8.38"
click at [305, 201] on div at bounding box center [228, 207] width 176 height 12
click at [529, 183] on button "button" at bounding box center [524, 180] width 14 height 11
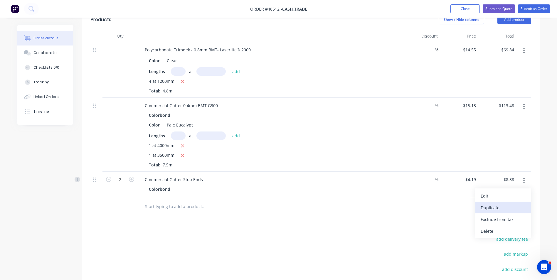
click at [522, 209] on div "Duplicate" at bounding box center [503, 208] width 45 height 9
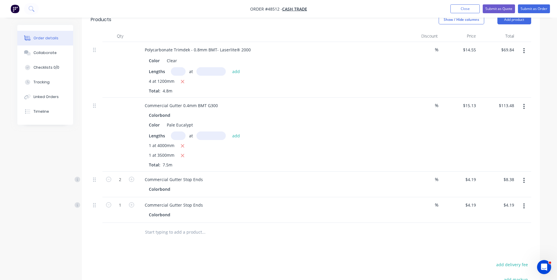
click at [525, 212] on div at bounding box center [524, 210] width 15 height 26
click at [526, 210] on button "button" at bounding box center [524, 206] width 14 height 11
click at [523, 217] on div "Edit" at bounding box center [503, 221] width 45 height 9
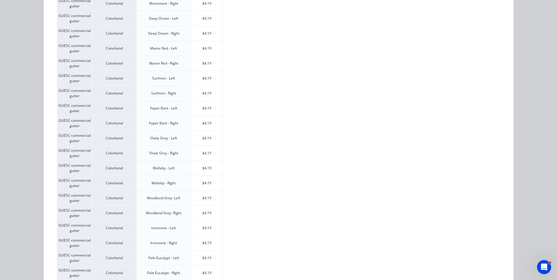
scroll to position [314, 0]
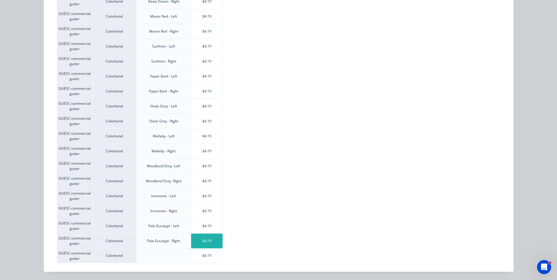
click at [199, 240] on div "$4.19" at bounding box center [206, 241] width 31 height 15
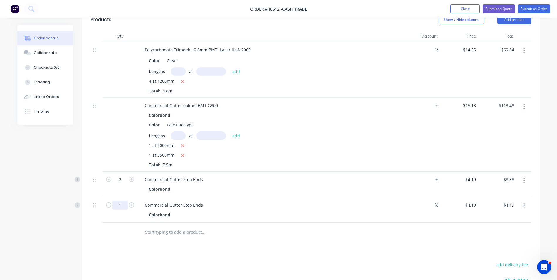
click at [116, 184] on input "1" at bounding box center [120, 179] width 15 height 9
type input "2"
type input "$8.38"
click at [254, 216] on div "Colorbond" at bounding box center [270, 215] width 242 height 9
click at [506, 21] on button "Add product" at bounding box center [515, 19] width 34 height 9
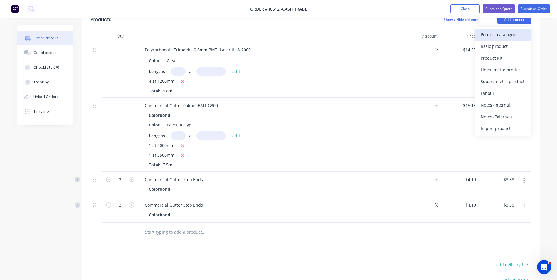
click at [501, 38] on div "Product catalogue" at bounding box center [503, 34] width 45 height 9
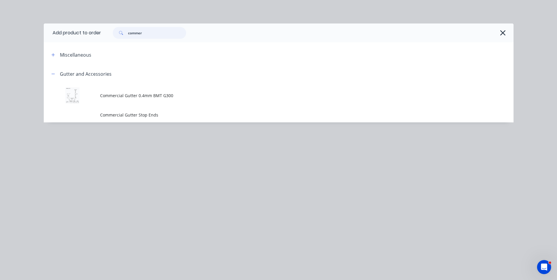
drag, startPoint x: 151, startPoint y: 31, endPoint x: 75, endPoint y: 36, distance: 76.6
click at [75, 36] on header "Add product to order commer" at bounding box center [279, 33] width 470 height 19
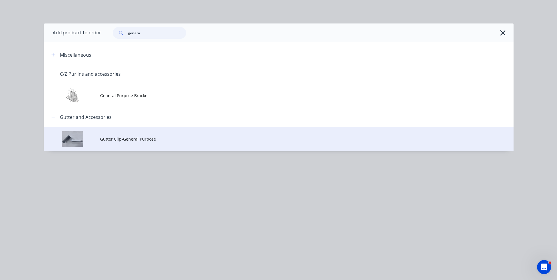
type input "genera"
click at [133, 139] on span "Gutter Clip-General Purpose" at bounding box center [265, 139] width 331 height 6
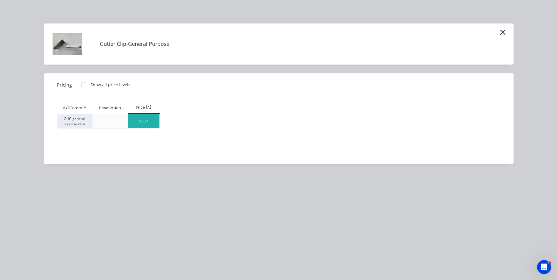
click at [146, 119] on div "$2.27" at bounding box center [143, 121] width 31 height 14
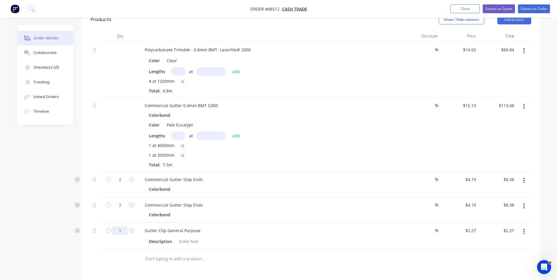
click at [123, 184] on input "1" at bounding box center [120, 179] width 15 height 9
type input "9"
type input "$20.43"
click at [305, 127] on div "Color Pale Eucalypt" at bounding box center [269, 125] width 244 height 9
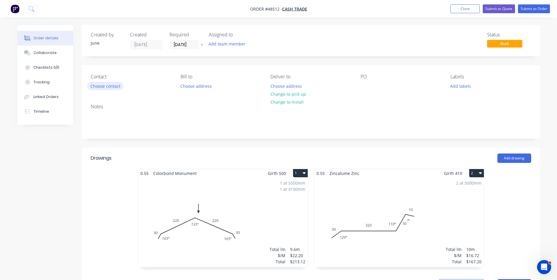
click at [101, 87] on button "Choose contact" at bounding box center [105, 86] width 36 height 8
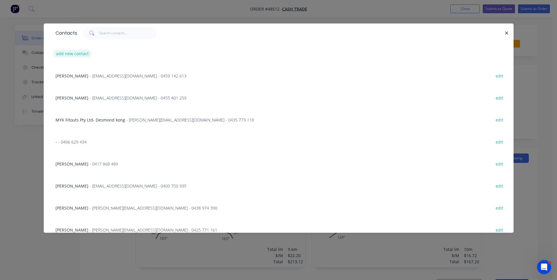
click at [70, 54] on button "add new contact" at bounding box center [72, 54] width 39 height 8
select select "AU"
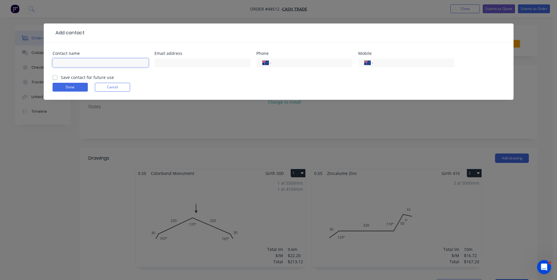
click at [72, 66] on input "text" at bounding box center [101, 62] width 96 height 9
paste input "Kambiz Vojdani"
type input "Kambiz Vojdani"
click at [219, 65] on input "text" at bounding box center [203, 62] width 96 height 9
paste input "kvojdani@outlook.com"
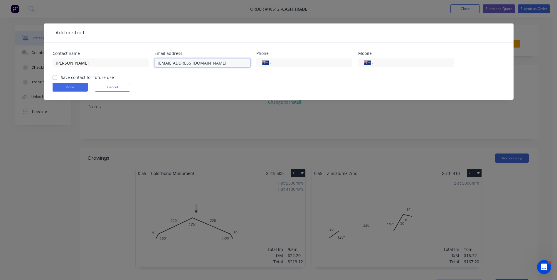
type input "kvojdani@outlook.com"
click at [70, 87] on button "Done" at bounding box center [70, 87] width 35 height 9
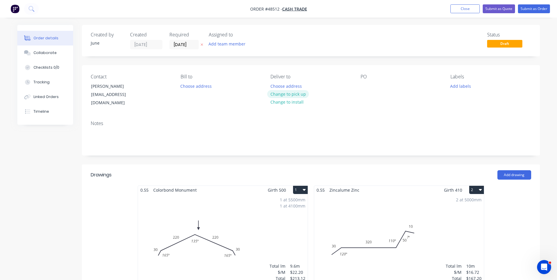
click at [301, 94] on button "Change to pick up" at bounding box center [288, 94] width 42 height 8
click at [199, 46] on label "[DATE]" at bounding box center [183, 44] width 29 height 9
click at [199, 46] on input "[DATE]" at bounding box center [184, 44] width 29 height 9
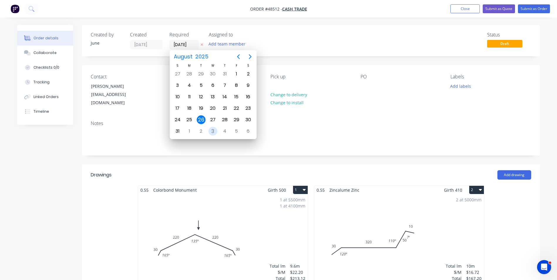
click at [212, 133] on div "3" at bounding box center [213, 131] width 9 height 9
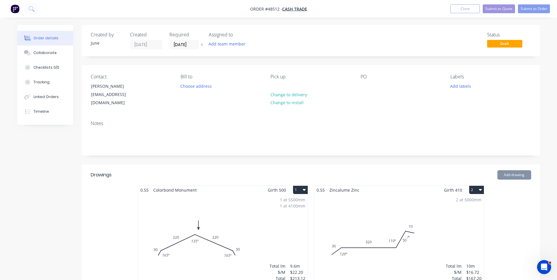
click at [178, 44] on input "03/09/25" at bounding box center [184, 44] width 29 height 9
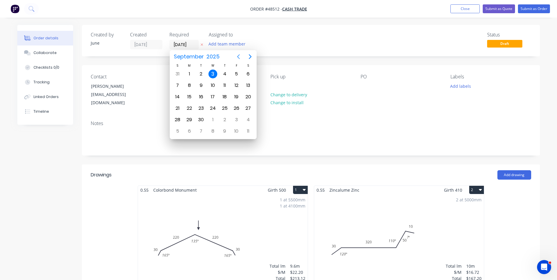
click at [235, 58] on icon "Previous page" at bounding box center [238, 56] width 7 height 7
click at [204, 119] on div "26" at bounding box center [201, 119] width 9 height 9
type input "[DATE]"
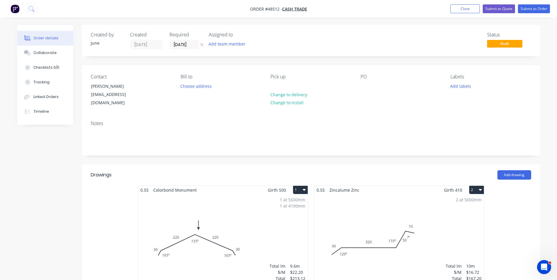
click at [361, 55] on div "Created by June Created 26/08/25 Required 26/08/25 Assigned to Add team member …" at bounding box center [311, 40] width 458 height 31
click at [512, 10] on button "Submit as Quote" at bounding box center [499, 8] width 32 height 9
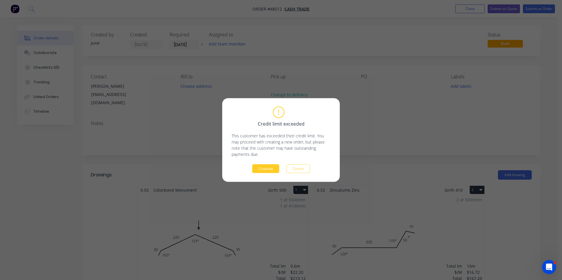
click at [262, 172] on button "Continue" at bounding box center [265, 169] width 27 height 9
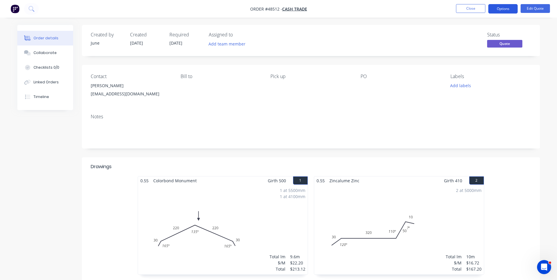
click at [513, 13] on button "Options" at bounding box center [503, 8] width 29 height 9
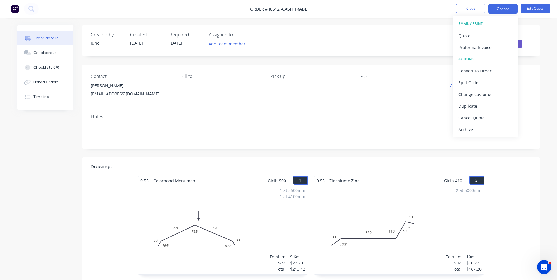
click at [496, 29] on button "EMAIL / PRINT" at bounding box center [485, 24] width 65 height 12
click at [491, 36] on div "Quote" at bounding box center [486, 35] width 54 height 9
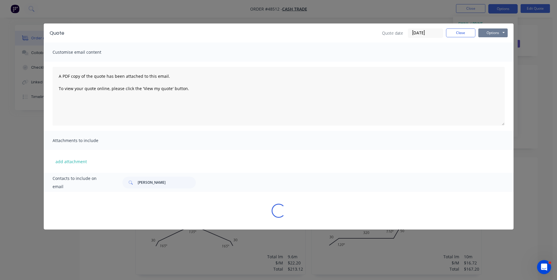
click at [492, 35] on button "Options" at bounding box center [493, 32] width 29 height 9
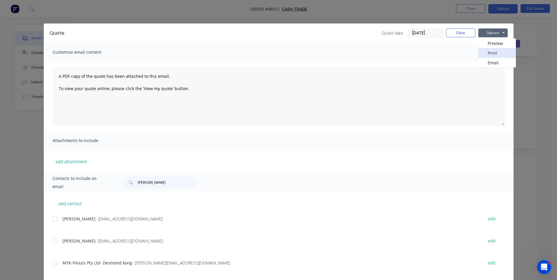
click at [489, 58] on button "Print" at bounding box center [498, 53] width 38 height 10
click at [454, 32] on button "Close" at bounding box center [460, 32] width 29 height 9
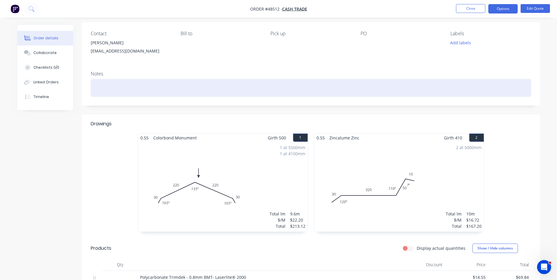
scroll to position [88, 0]
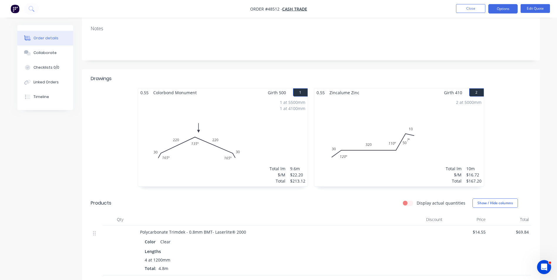
click at [40, 171] on div "Created by June Created 26/08/25 Required 26/08/25 Assigned to Add team member …" at bounding box center [278, 221] width 523 height 568
click at [481, 9] on button "Close" at bounding box center [470, 8] width 29 height 9
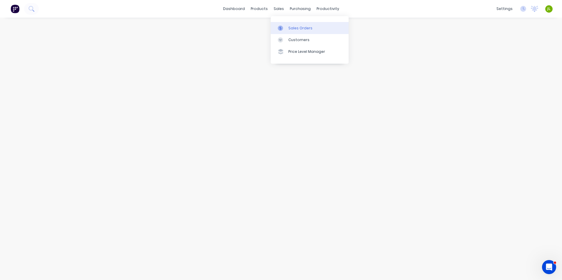
click at [281, 23] on link "Sales Orders" at bounding box center [310, 28] width 78 height 12
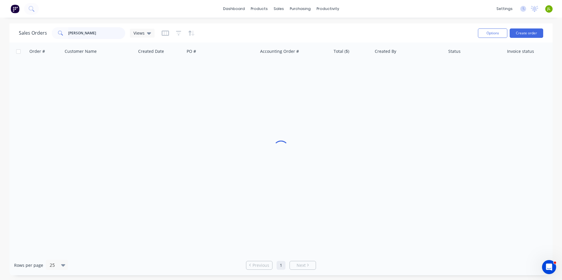
drag, startPoint x: 85, startPoint y: 34, endPoint x: 47, endPoint y: 34, distance: 38.8
click at [40, 37] on div "Sales Orders rafael Views" at bounding box center [87, 33] width 136 height 12
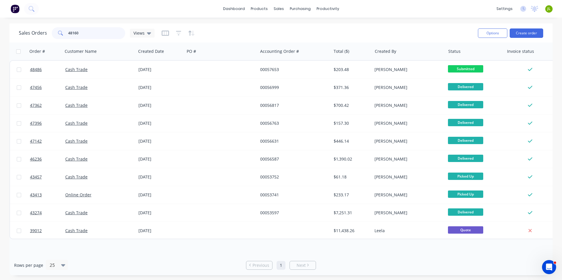
type input "48160"
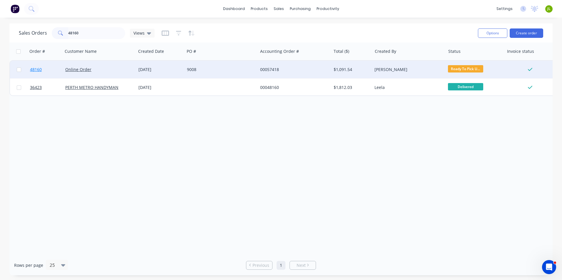
click at [31, 70] on span "48160" at bounding box center [36, 70] width 12 height 6
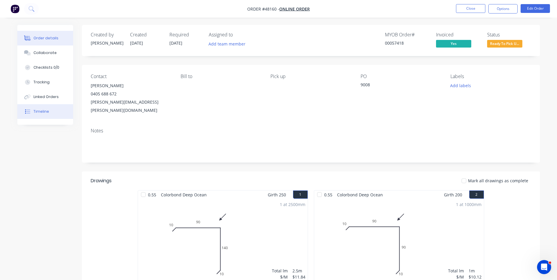
click at [24, 109] on div at bounding box center [27, 111] width 9 height 5
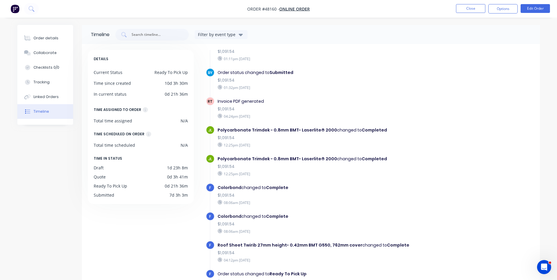
scroll to position [351, 0]
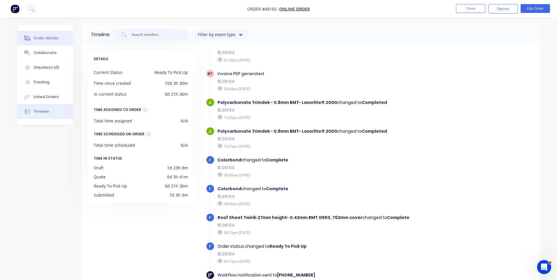
click at [43, 38] on div "Order details" at bounding box center [45, 38] width 25 height 5
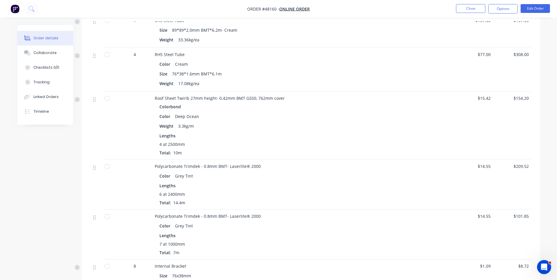
scroll to position [308, 0]
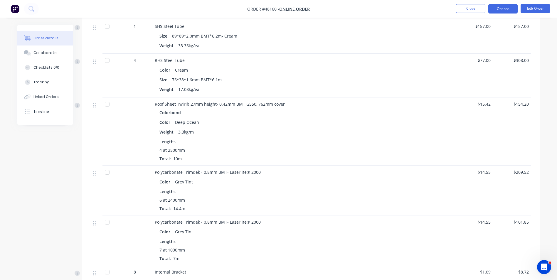
click at [507, 5] on button "Options" at bounding box center [503, 8] width 29 height 9
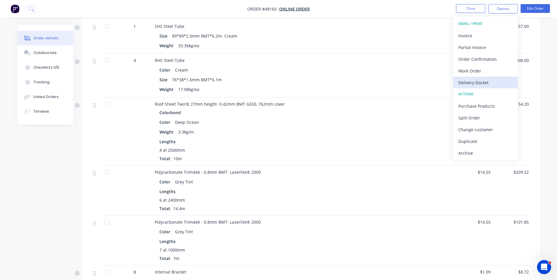
click at [479, 87] on div "Delivery Docket" at bounding box center [486, 82] width 54 height 9
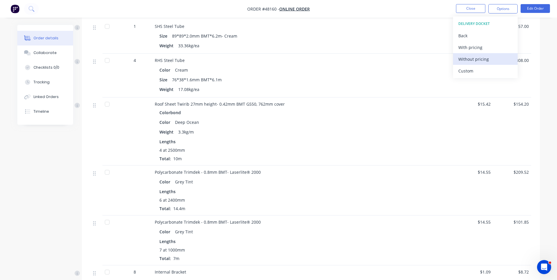
click at [480, 59] on div "Without pricing" at bounding box center [486, 59] width 54 height 9
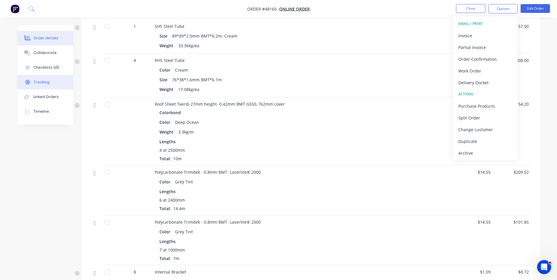
click at [36, 84] on div "Tracking" at bounding box center [41, 82] width 16 height 5
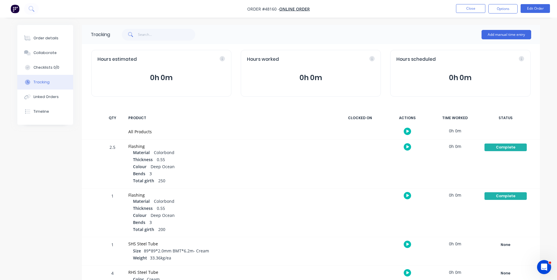
click at [37, 89] on button "Tracking" at bounding box center [45, 82] width 56 height 15
click at [37, 95] on div "Linked Orders" at bounding box center [45, 96] width 25 height 5
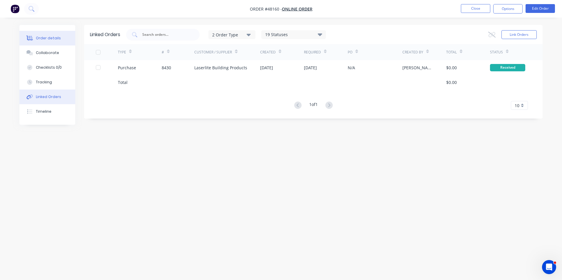
click at [57, 36] on div "Order details" at bounding box center [48, 38] width 25 height 5
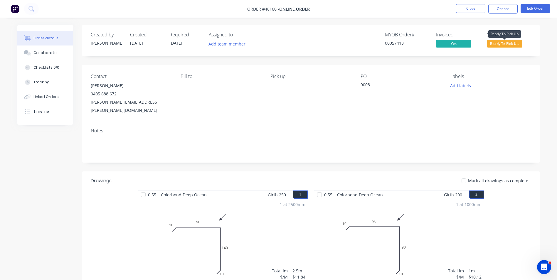
click at [505, 43] on span "Ready To Pick U..." at bounding box center [504, 43] width 35 height 7
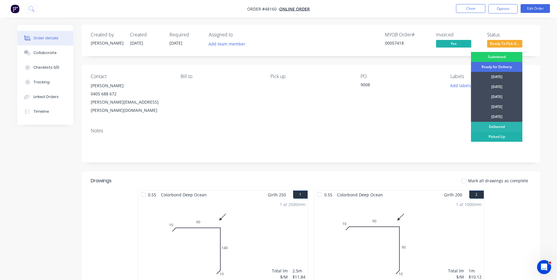
click at [495, 139] on div "Picked Up" at bounding box center [496, 137] width 51 height 10
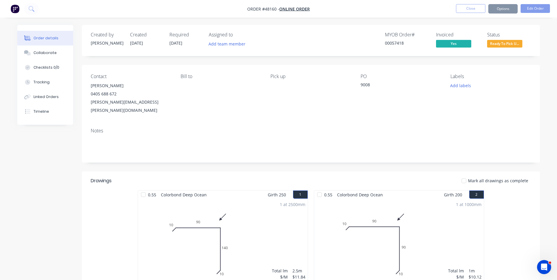
click at [357, 108] on div "Contact Elliot Metcalf 0405 688 672 metcalf.elliot@gmail.com Bill to Pick up PO…" at bounding box center [311, 94] width 458 height 58
drag, startPoint x: 248, startPoint y: 159, endPoint x: 266, endPoint y: 169, distance: 20.1
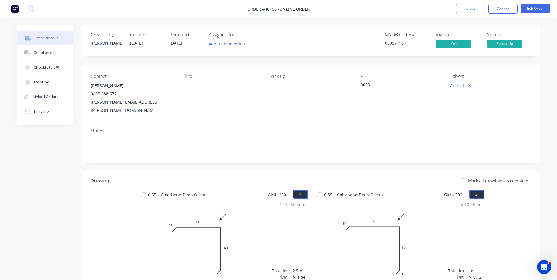
click at [188, 128] on div "Notes" at bounding box center [311, 131] width 441 height 6
click at [465, 4] on nav "Order #48160 - Online Order Close Options Edit Order" at bounding box center [278, 9] width 557 height 18
click at [471, 6] on button "Close" at bounding box center [470, 8] width 29 height 9
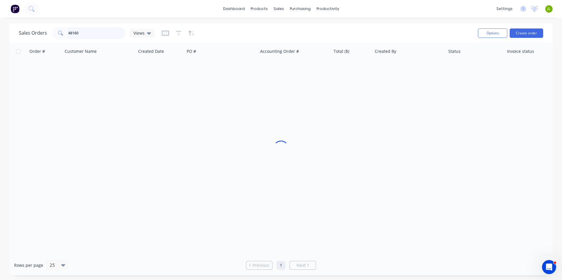
click at [113, 37] on input "48160" at bounding box center [96, 33] width 57 height 12
type input "48486"
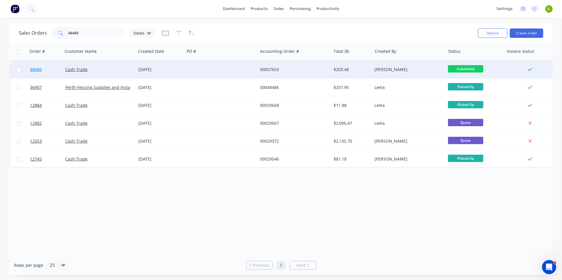
click at [38, 69] on span "48486" at bounding box center [36, 70] width 12 height 6
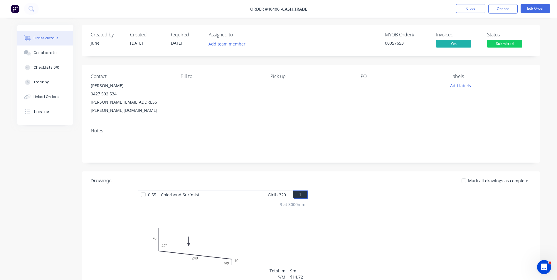
click at [400, 231] on div at bounding box center [399, 242] width 176 height 105
click at [371, 276] on div at bounding box center [399, 242] width 176 height 105
click at [481, 6] on button "Close" at bounding box center [470, 8] width 29 height 9
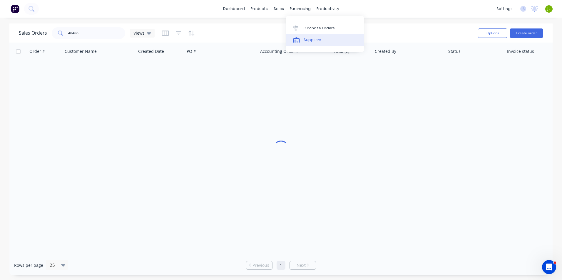
click at [308, 37] on div "Suppliers" at bounding box center [312, 39] width 18 height 5
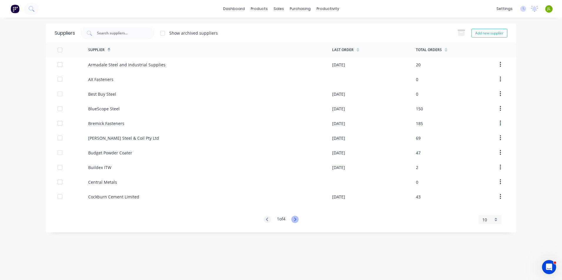
click at [296, 219] on icon at bounding box center [295, 220] width 2 height 4
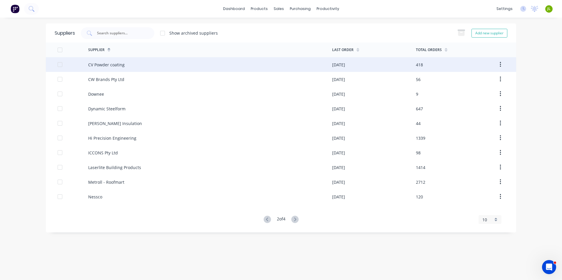
click at [130, 68] on div "CV Powder coating" at bounding box center [210, 64] width 244 height 15
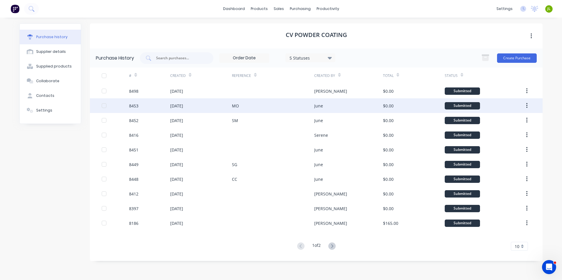
click at [164, 111] on div "8453" at bounding box center [149, 105] width 41 height 15
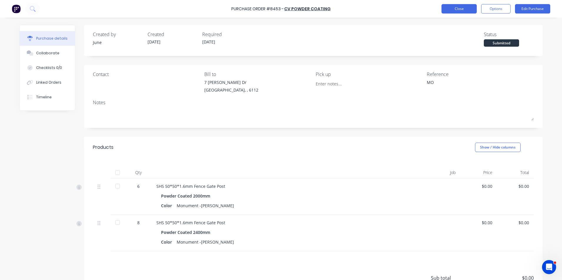
click at [447, 11] on button "Close" at bounding box center [458, 8] width 35 height 9
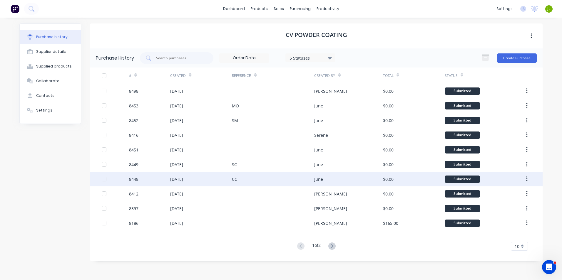
click at [204, 182] on div "[DATE]" at bounding box center [201, 179] width 62 height 15
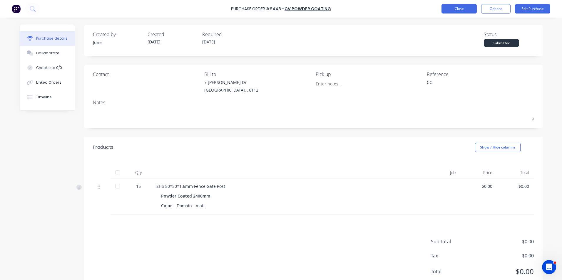
click at [457, 4] on button "Close" at bounding box center [458, 8] width 35 height 9
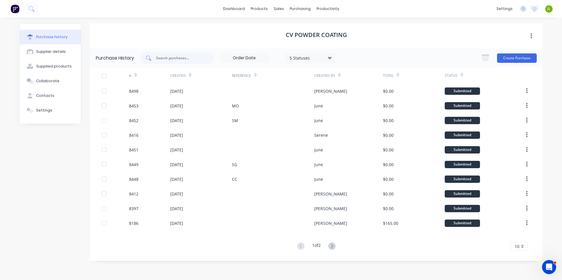
click at [169, 61] on div at bounding box center [176, 58] width 73 height 12
type input "8452"
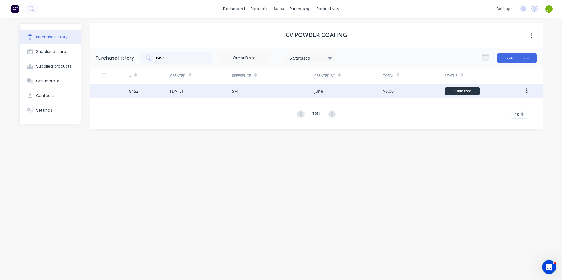
click at [179, 92] on div "[DATE]" at bounding box center [176, 91] width 13 height 6
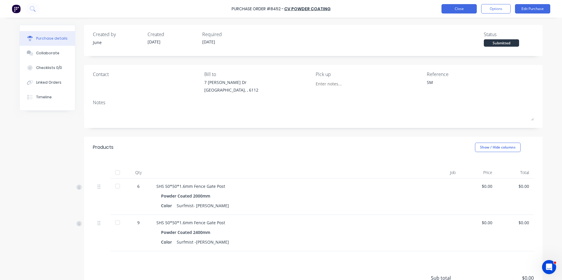
click at [466, 11] on button "Close" at bounding box center [458, 8] width 35 height 9
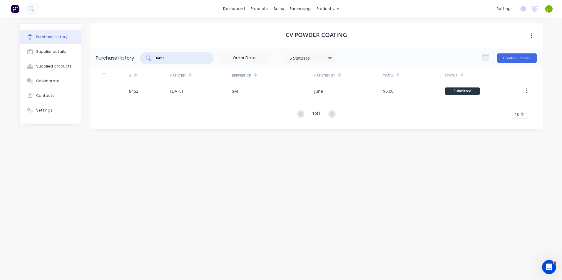
drag, startPoint x: 183, startPoint y: 58, endPoint x: 145, endPoint y: 66, distance: 39.2
click at [146, 66] on div "Purchase History 8452 5 Statuses 5 Statuses Create Purchase" at bounding box center [316, 57] width 452 height 19
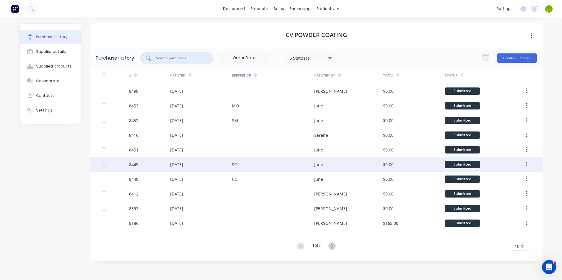
click at [260, 165] on div "SG" at bounding box center [273, 164] width 82 height 15
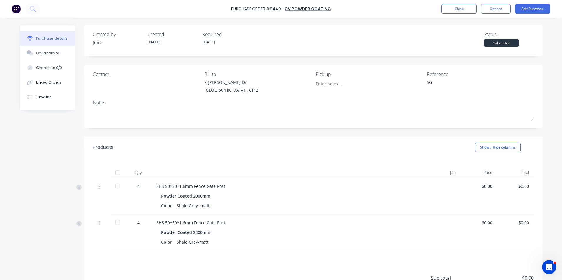
click at [507, 45] on div "Submitted" at bounding box center [501, 42] width 35 height 7
click at [114, 171] on div at bounding box center [118, 173] width 12 height 12
click at [458, 9] on button "Close" at bounding box center [458, 8] width 35 height 9
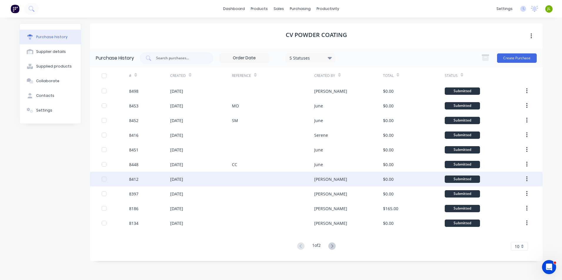
click at [236, 178] on div at bounding box center [273, 179] width 82 height 15
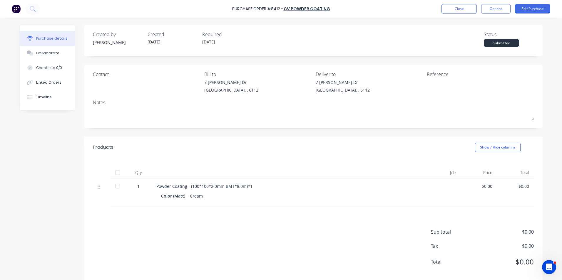
click at [115, 171] on div at bounding box center [118, 173] width 12 height 12
click at [470, 10] on button "Close" at bounding box center [458, 8] width 35 height 9
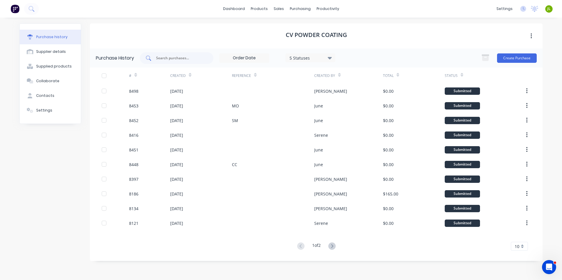
click at [185, 59] on input "text" at bounding box center [179, 58] width 49 height 6
type input "8397"
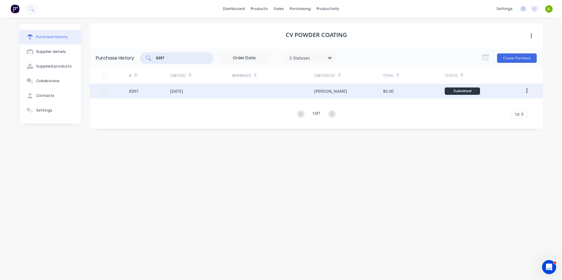
click at [196, 92] on div "[DATE]" at bounding box center [201, 91] width 62 height 15
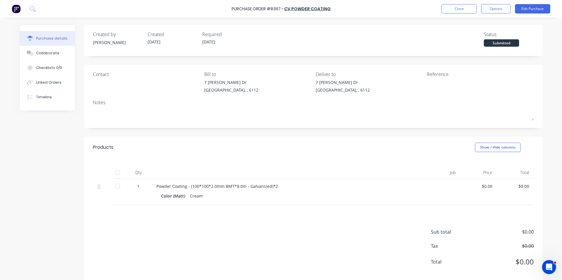
click at [116, 173] on div at bounding box center [118, 173] width 12 height 12
click at [446, 10] on button "Close" at bounding box center [458, 8] width 35 height 9
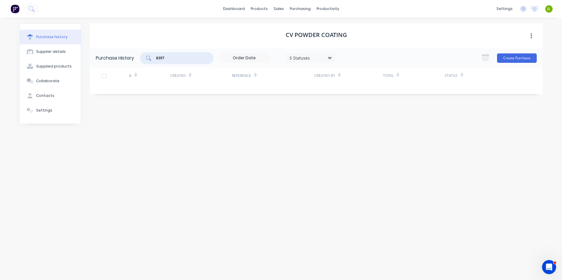
drag, startPoint x: 177, startPoint y: 56, endPoint x: 141, endPoint y: 58, distance: 36.4
click at [141, 58] on div "8397" at bounding box center [176, 58] width 73 height 12
click at [398, 41] on div "CV Powder coating" at bounding box center [316, 36] width 452 height 25
drag, startPoint x: 184, startPoint y: 59, endPoint x: 116, endPoint y: 60, distance: 67.3
click at [116, 60] on div "Purchase History 8412 5 Statuses 5 Statuses Create Purchase" at bounding box center [316, 57] width 452 height 19
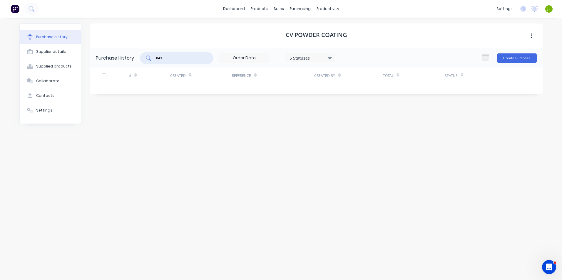
type input "8412"
click at [209, 36] on div "CV Powder coating" at bounding box center [316, 36] width 452 height 25
click at [209, 38] on div "CV Powder coating" at bounding box center [316, 36] width 452 height 25
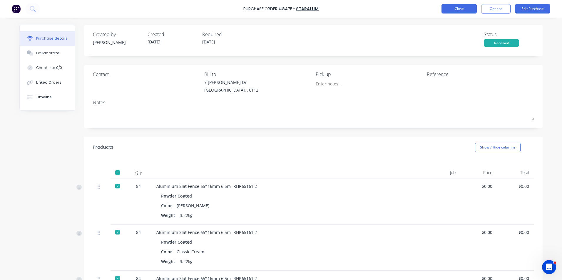
click at [458, 8] on button "Close" at bounding box center [458, 8] width 35 height 9
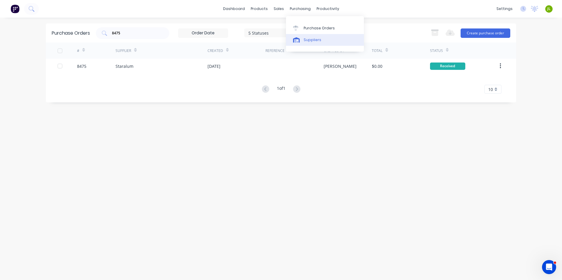
click at [309, 37] on link "Suppliers" at bounding box center [325, 40] width 78 height 12
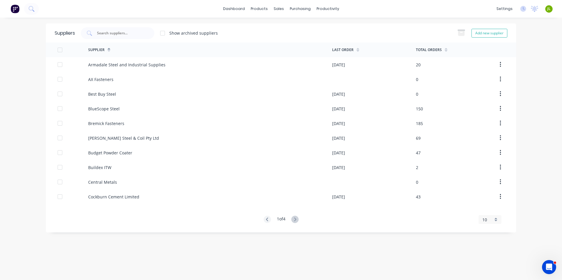
click at [301, 220] on div "1 of 4 10 5 10 15 20 25 30 35" at bounding box center [281, 220] width 470 height 8
click at [297, 221] on icon at bounding box center [294, 219] width 7 height 7
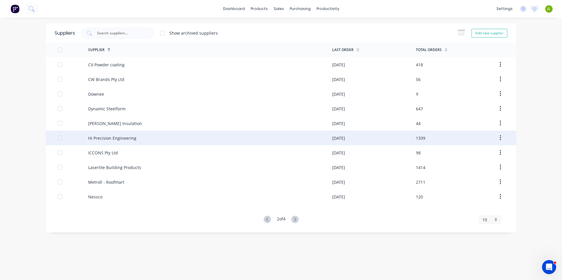
click at [153, 137] on div "Hi Precision Engineering" at bounding box center [210, 138] width 244 height 15
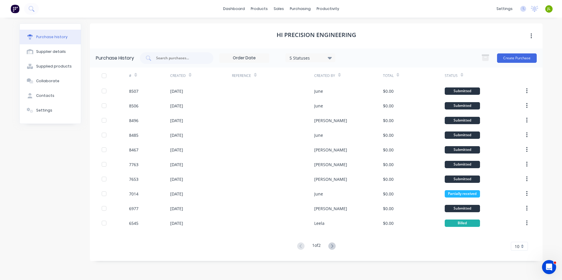
click at [295, 56] on div "5 Statuses" at bounding box center [310, 58] width 42 height 6
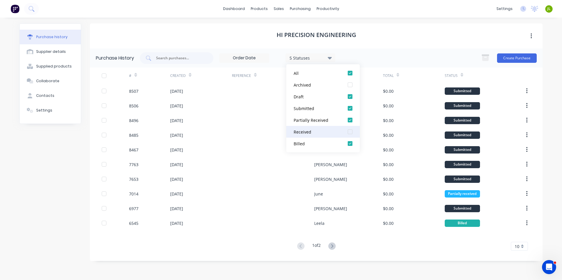
click at [322, 132] on div "Received" at bounding box center [316, 132] width 47 height 6
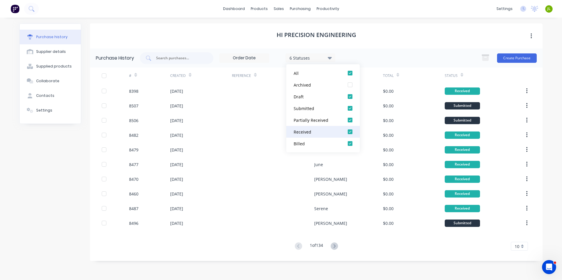
click at [322, 132] on div "Received" at bounding box center [316, 132] width 47 height 6
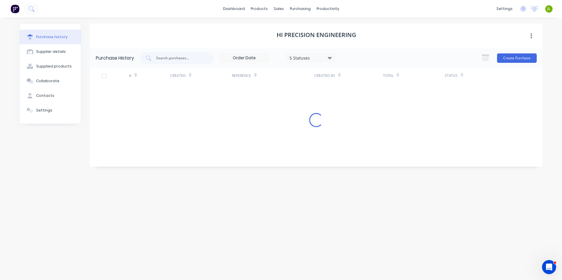
click at [55, 171] on div "Purchase history Supplier details Supplied products Collaborate Contacts Settin…" at bounding box center [50, 146] width 62 height 245
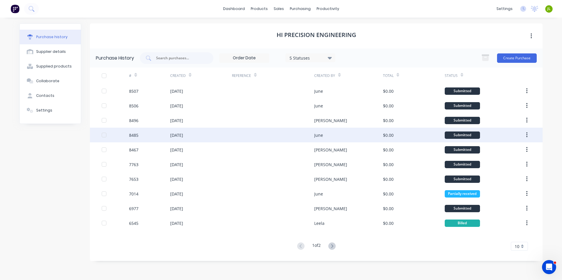
click at [231, 137] on div "[DATE]" at bounding box center [201, 135] width 62 height 15
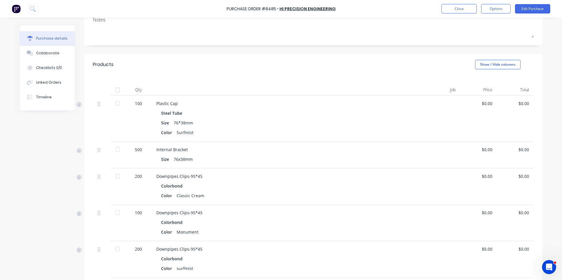
scroll to position [88, 0]
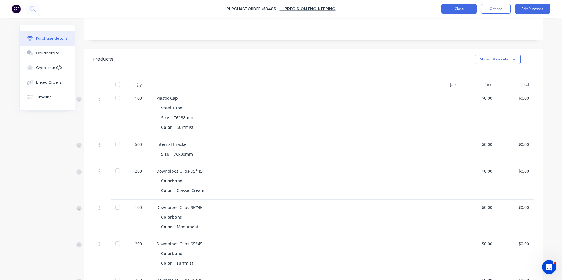
click at [463, 7] on button "Close" at bounding box center [458, 8] width 35 height 9
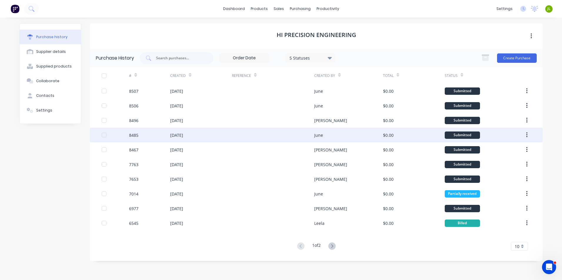
click at [220, 140] on div "[DATE]" at bounding box center [201, 135] width 62 height 15
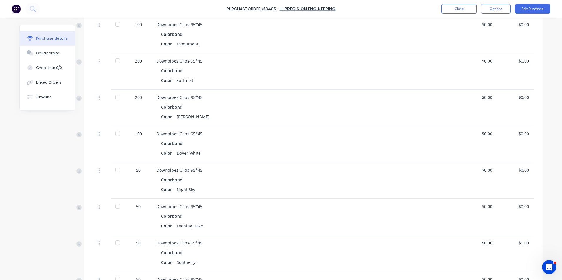
scroll to position [302, 0]
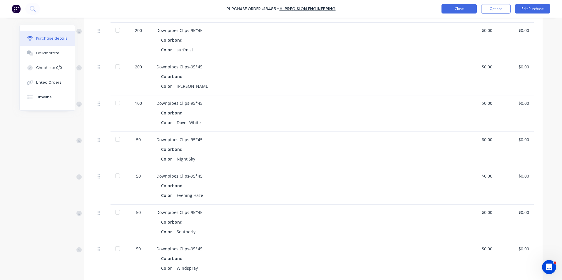
click at [459, 8] on button "Close" at bounding box center [458, 8] width 35 height 9
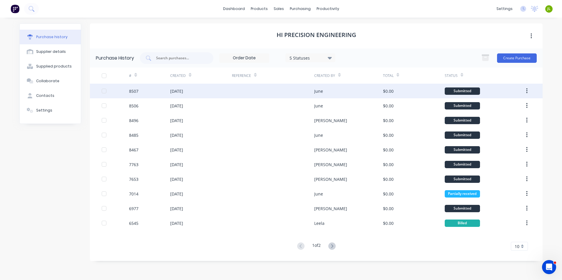
click at [261, 93] on div at bounding box center [273, 91] width 82 height 15
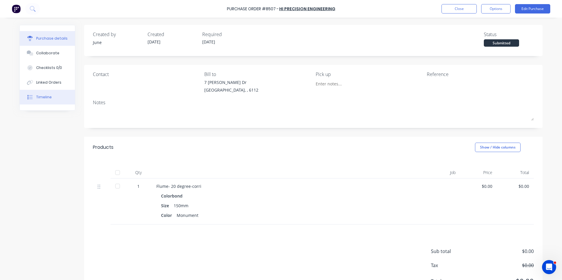
click at [36, 95] on div "Timeline" at bounding box center [44, 97] width 16 height 5
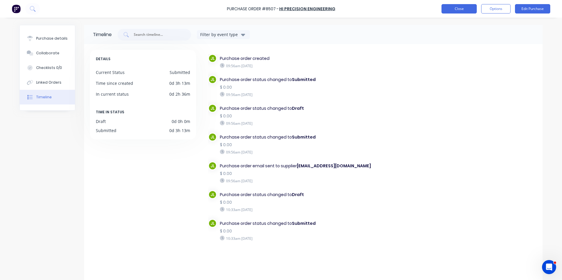
click at [456, 13] on button "Close" at bounding box center [458, 8] width 35 height 9
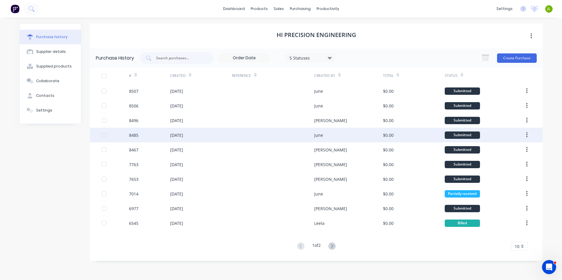
click at [241, 139] on div at bounding box center [273, 135] width 82 height 15
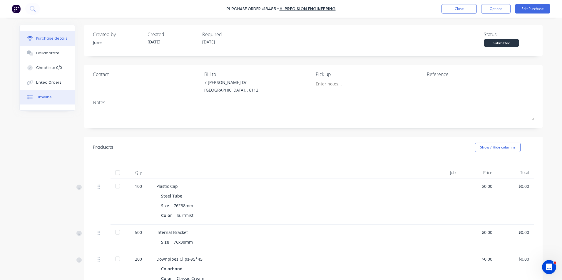
click at [38, 96] on div "Timeline" at bounding box center [44, 97] width 16 height 5
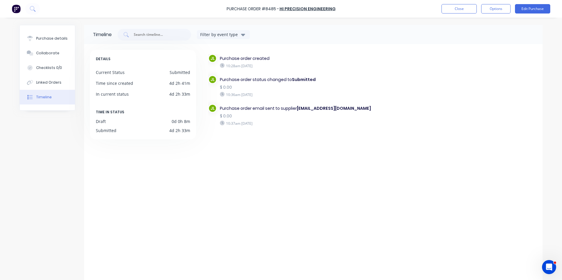
click at [455, 4] on div "Purchase Order #8485 - Hi Precision Engineering Close Options Edit Purchase" at bounding box center [281, 9] width 562 height 18
click at [454, 5] on button "Close" at bounding box center [458, 8] width 35 height 9
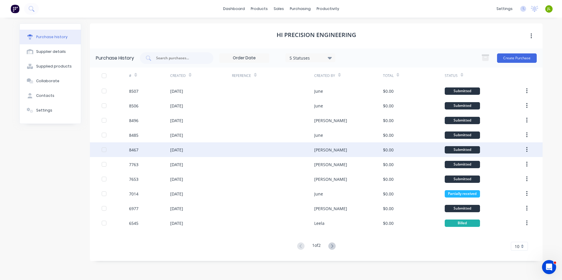
click at [136, 152] on div "8467" at bounding box center [133, 150] width 9 height 6
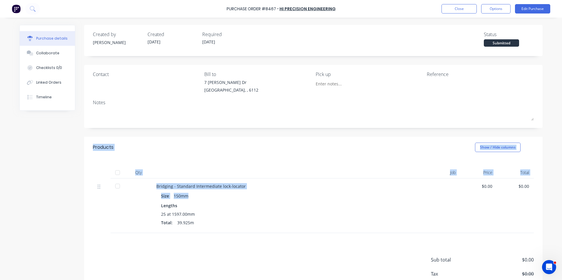
drag, startPoint x: 269, startPoint y: 173, endPoint x: 380, endPoint y: 99, distance: 133.1
click at [380, 99] on div "Created by Juana Created 20/08/25 Required 20/08/25 Status Submitted Contact Bi…" at bounding box center [313, 168] width 458 height 286
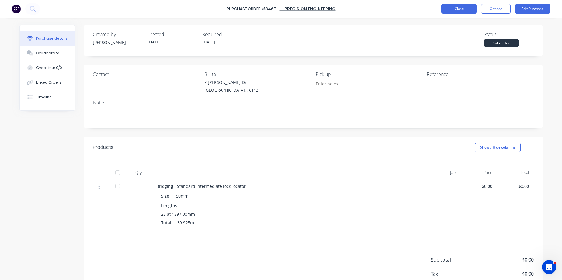
drag, startPoint x: 464, startPoint y: 16, endPoint x: 464, endPoint y: 12, distance: 4.2
click at [464, 15] on div "Purchase Order #8467 - Hi Precision Engineering Close Options Edit Purchase" at bounding box center [281, 9] width 562 height 18
click at [464, 12] on button "Close" at bounding box center [458, 8] width 35 height 9
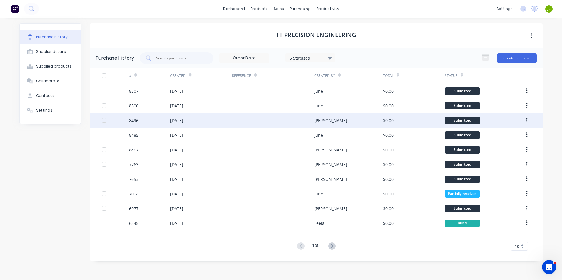
click at [141, 123] on div "8496" at bounding box center [149, 120] width 41 height 15
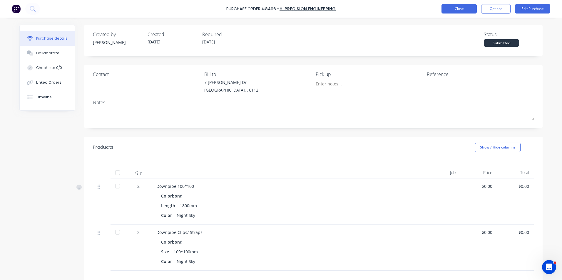
click at [454, 8] on button "Close" at bounding box center [458, 8] width 35 height 9
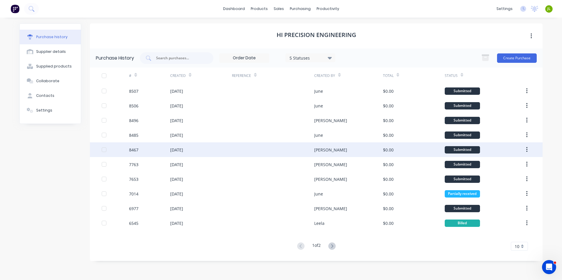
click at [154, 146] on div "8467" at bounding box center [149, 149] width 41 height 15
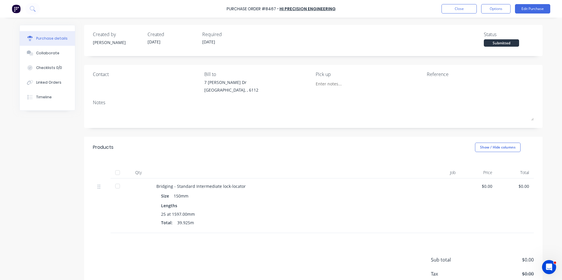
drag, startPoint x: 119, startPoint y: 236, endPoint x: 71, endPoint y: 121, distance: 124.7
click at [119, 228] on div "Products Show / Hide columns Qty Job Price Total Bridging - Standard Intermedia…" at bounding box center [313, 224] width 458 height 174
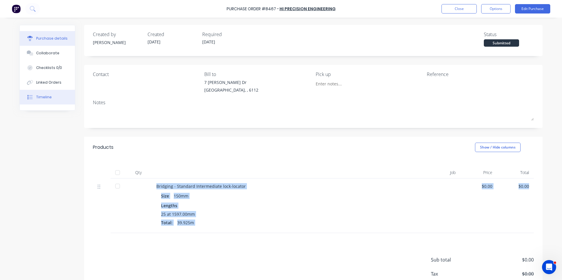
click at [54, 96] on button "Timeline" at bounding box center [47, 97] width 55 height 15
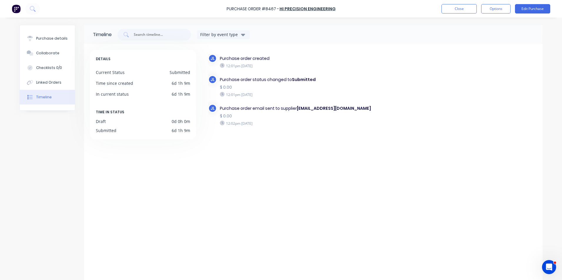
click at [138, 254] on div "DETAILS Current Status Submitted Time since created 6d 1h 9m In current status …" at bounding box center [146, 165] width 112 height 230
click at [455, 9] on button "Close" at bounding box center [458, 8] width 35 height 9
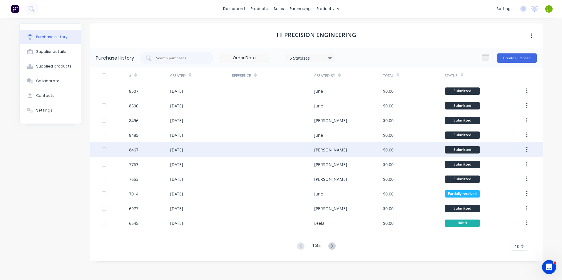
click at [236, 155] on div at bounding box center [273, 149] width 82 height 15
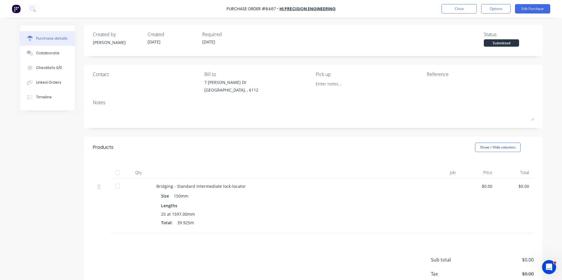
click at [110, 174] on div at bounding box center [117, 173] width 15 height 12
click at [112, 173] on div at bounding box center [118, 173] width 12 height 12
click at [448, 6] on button "Close" at bounding box center [458, 8] width 35 height 9
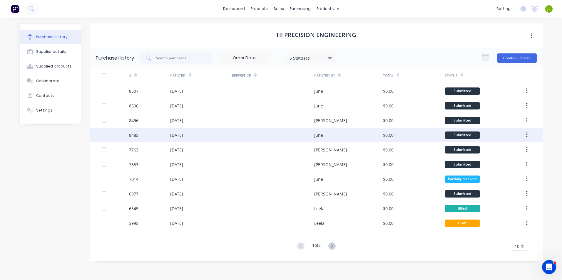
click at [312, 135] on div at bounding box center [273, 135] width 82 height 15
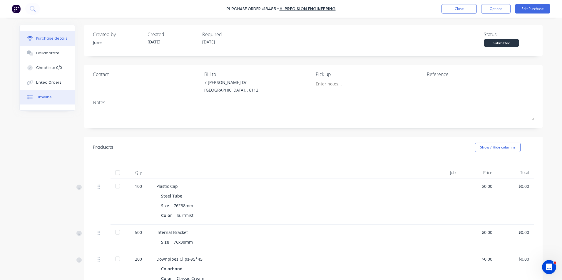
click at [44, 97] on div "Timeline" at bounding box center [44, 97] width 16 height 5
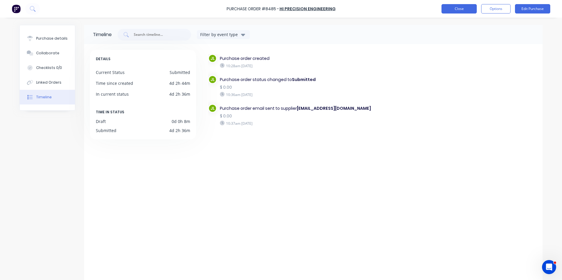
click at [450, 5] on button "Close" at bounding box center [458, 8] width 35 height 9
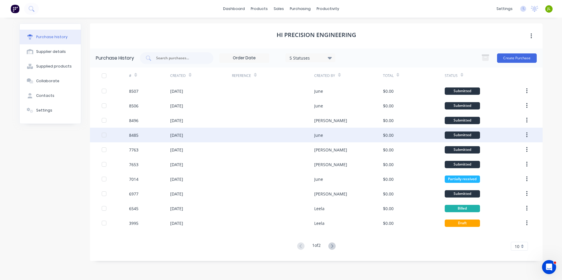
click at [220, 139] on div "[DATE]" at bounding box center [201, 135] width 62 height 15
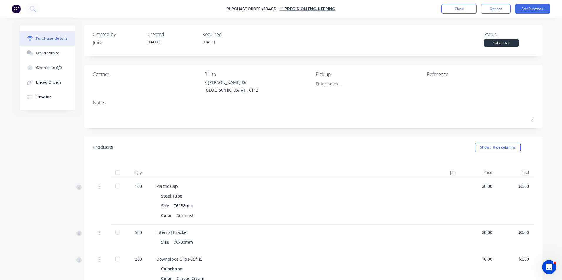
click at [311, 179] on div "Plastic Cap Steel Tube Size 76*38mm Color Surfmist" at bounding box center [284, 202] width 264 height 46
click at [353, 157] on div "Products Show / Hide columns" at bounding box center [313, 147] width 458 height 21
click at [499, 10] on button "Options" at bounding box center [495, 8] width 29 height 9
click at [493, 27] on div "Print / Email" at bounding box center [482, 24] width 45 height 9
click at [495, 46] on div "Without pricing" at bounding box center [482, 47] width 45 height 9
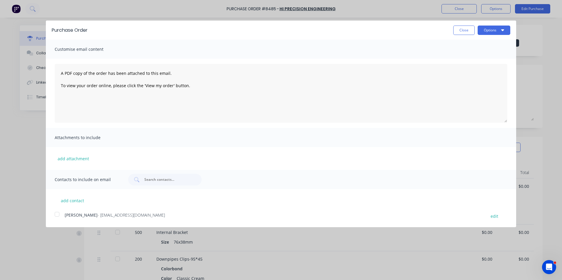
click at [59, 217] on div at bounding box center [57, 215] width 12 height 12
click at [493, 34] on button "Options" at bounding box center [493, 30] width 33 height 9
click at [485, 59] on div "Email" at bounding box center [481, 57] width 45 height 9
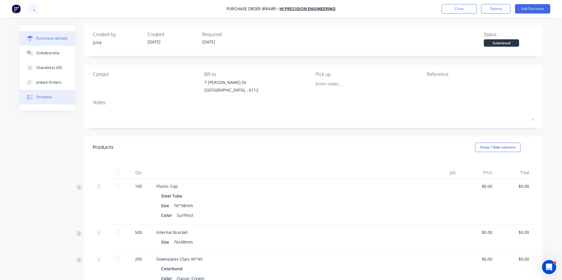
click at [62, 98] on button "Timeline" at bounding box center [47, 97] width 55 height 15
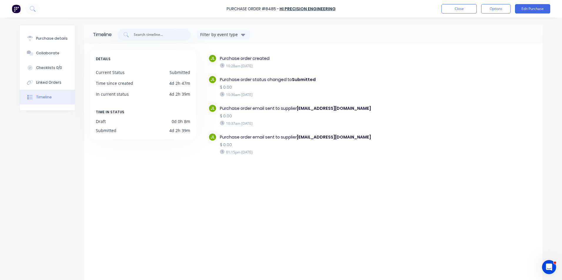
click at [422, 159] on div "JL Purchase order created 10:28am Friday 22/08/25 JL Purchase order status chan…" at bounding box center [372, 115] width 328 height 122
click at [457, 10] on button "Close" at bounding box center [458, 8] width 35 height 9
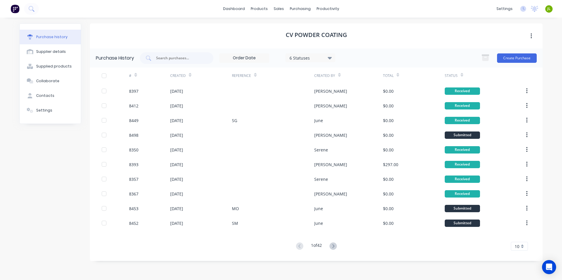
click at [236, 25] on div "CV Powder coating" at bounding box center [316, 36] width 452 height 25
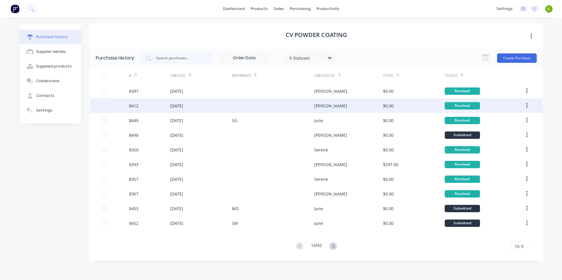
click at [162, 105] on div "8412" at bounding box center [149, 105] width 41 height 15
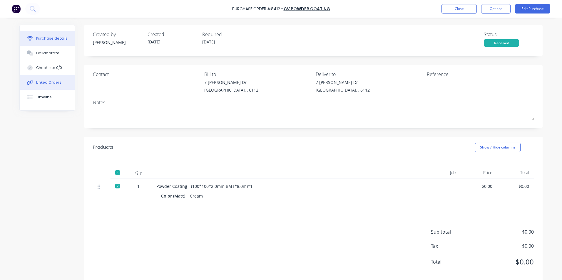
click at [49, 80] on div "Linked Orders" at bounding box center [48, 82] width 25 height 5
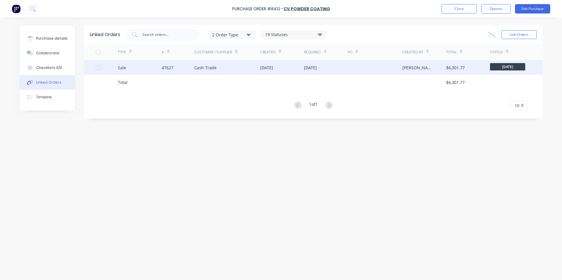
click at [197, 63] on div "Cash Trade" at bounding box center [227, 67] width 66 height 15
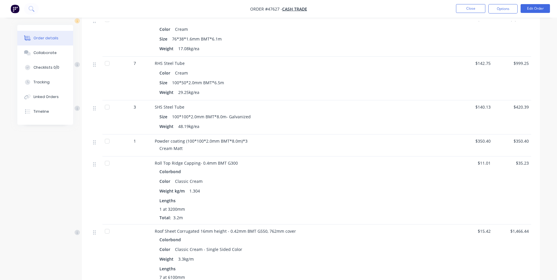
scroll to position [499, 0]
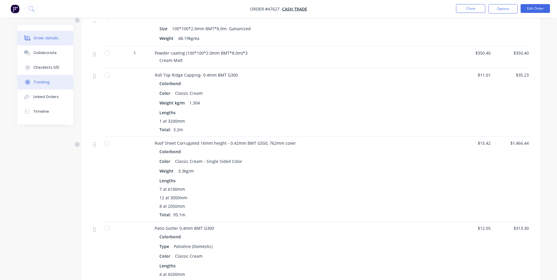
click at [51, 83] on button "Tracking" at bounding box center [45, 82] width 56 height 15
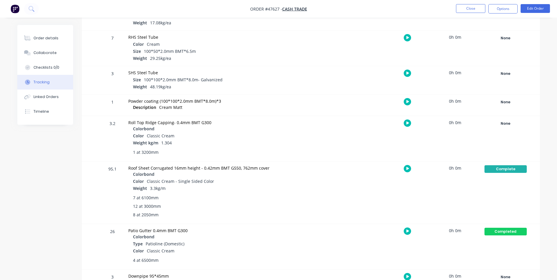
scroll to position [288, 0]
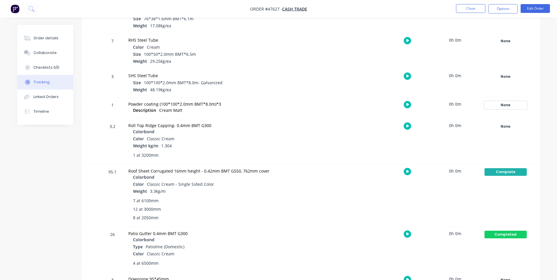
click at [508, 103] on div "None" at bounding box center [506, 105] width 42 height 8
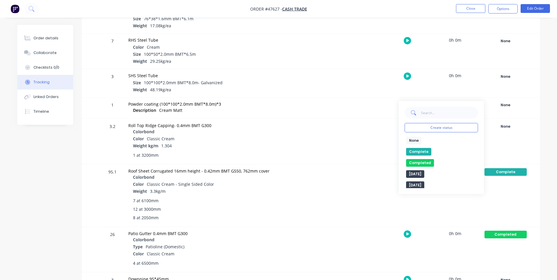
click at [422, 151] on button "Complete" at bounding box center [418, 152] width 25 height 8
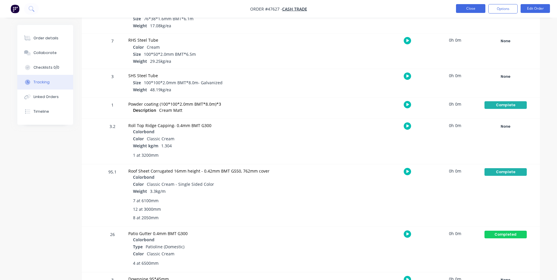
click at [458, 9] on button "Close" at bounding box center [470, 8] width 29 height 9
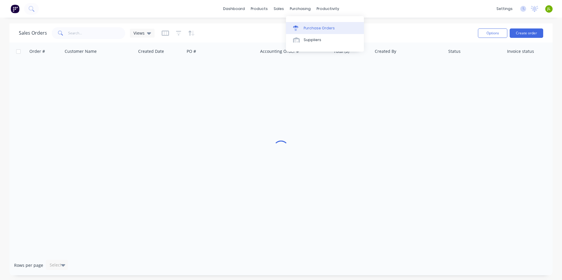
click at [311, 28] on div "Purchase Orders" at bounding box center [318, 28] width 31 height 5
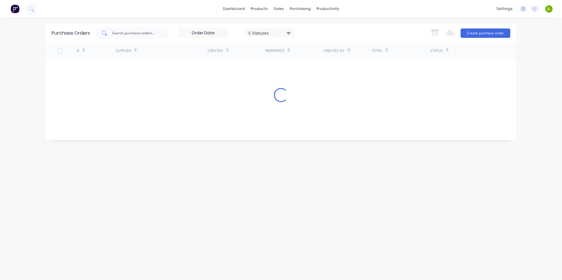
click at [130, 28] on div at bounding box center [132, 33] width 73 height 12
type input "8416"
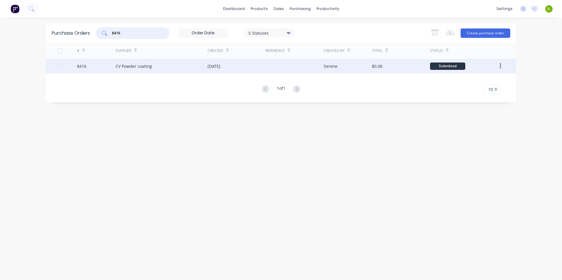
click at [131, 68] on div "CV Powder coating" at bounding box center [133, 66] width 36 height 6
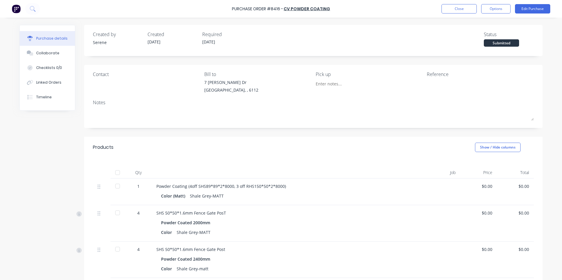
click at [113, 168] on div at bounding box center [118, 173] width 12 height 12
click at [533, 10] on button "Edit Purchase" at bounding box center [532, 8] width 35 height 9
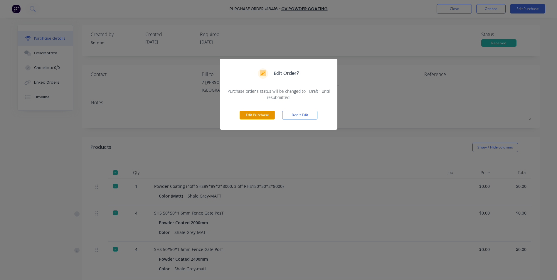
click at [253, 118] on button "Edit Purchase" at bounding box center [257, 115] width 35 height 9
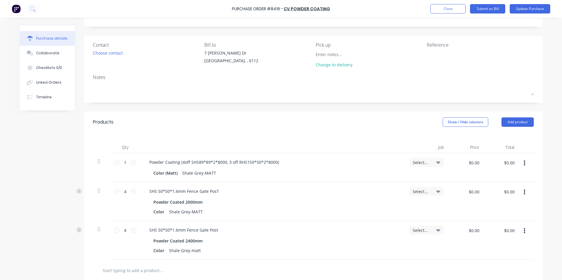
click at [519, 189] on button "button" at bounding box center [524, 192] width 14 height 11
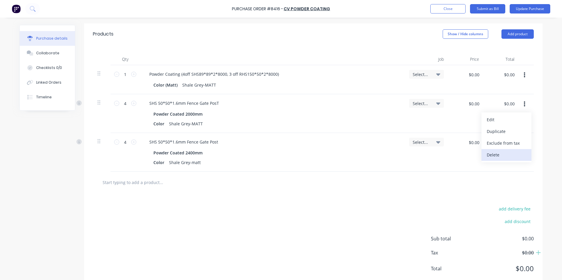
click at [495, 156] on button "Delete" at bounding box center [506, 155] width 50 height 12
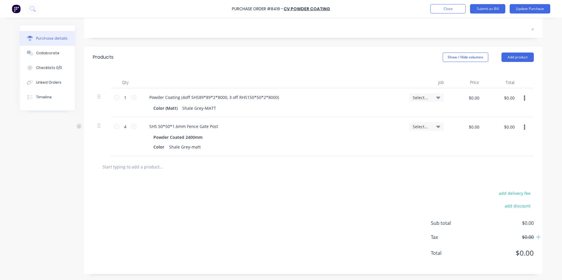
click at [523, 128] on icon "button" at bounding box center [523, 127] width 1 height 5
click at [501, 179] on button "Delete" at bounding box center [506, 178] width 50 height 12
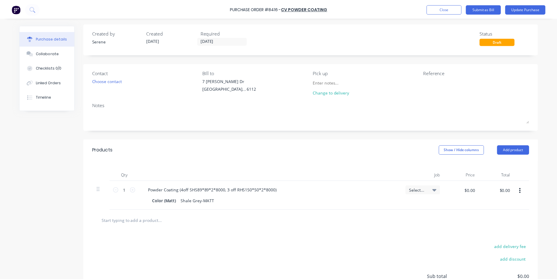
scroll to position [0, 0]
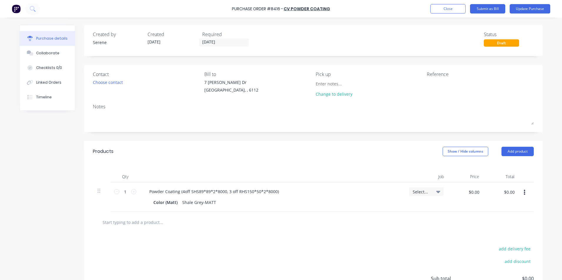
click at [442, 14] on div "Purchase Order #8416 - CV Powder coating Add product Close Submit as Bill Updat…" at bounding box center [281, 9] width 562 height 18
click at [533, 6] on button "Update Purchase" at bounding box center [529, 8] width 41 height 9
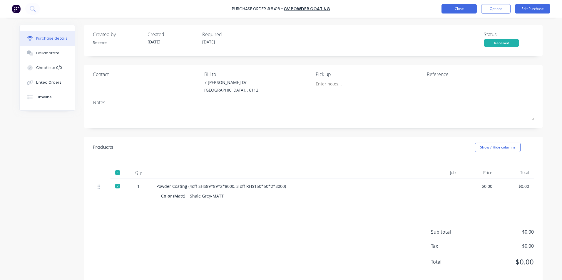
click at [456, 7] on button "Close" at bounding box center [458, 8] width 35 height 9
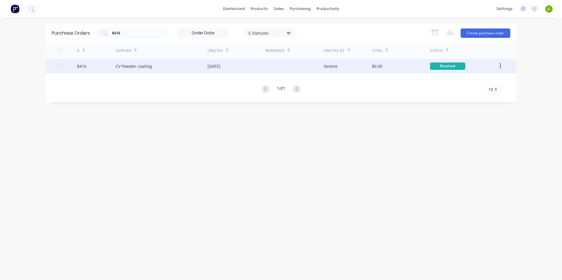
click at [266, 67] on div at bounding box center [294, 66] width 58 height 15
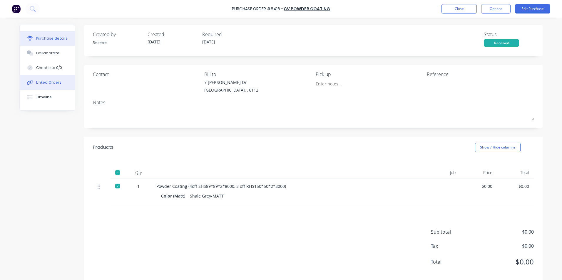
click at [54, 80] on div "Linked Orders" at bounding box center [48, 82] width 25 height 5
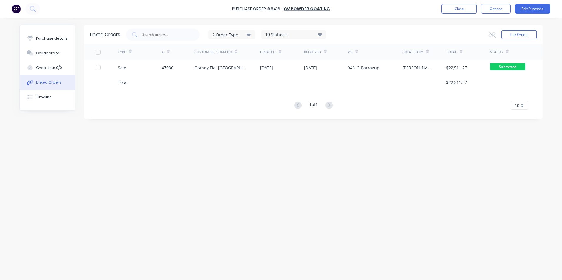
click at [183, 80] on div at bounding box center [178, 82] width 33 height 15
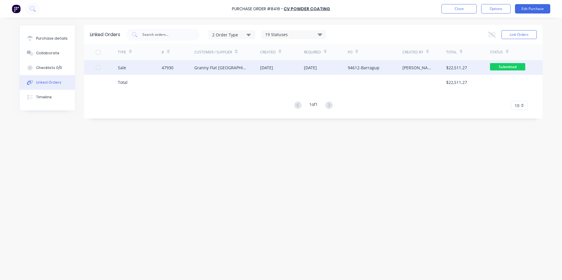
click at [189, 73] on div "47930" at bounding box center [178, 67] width 33 height 15
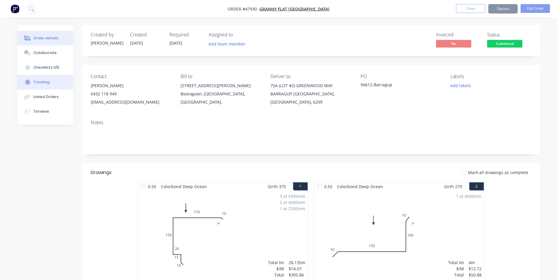
click at [41, 81] on div "Tracking" at bounding box center [41, 82] width 16 height 5
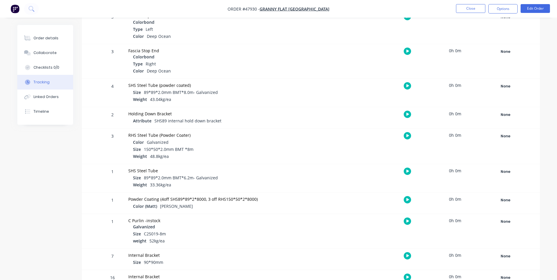
scroll to position [705, 0]
click at [509, 202] on div "None" at bounding box center [506, 200] width 42 height 8
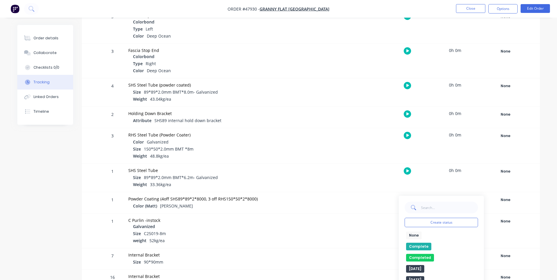
click at [421, 246] on button "Complete" at bounding box center [418, 247] width 25 height 8
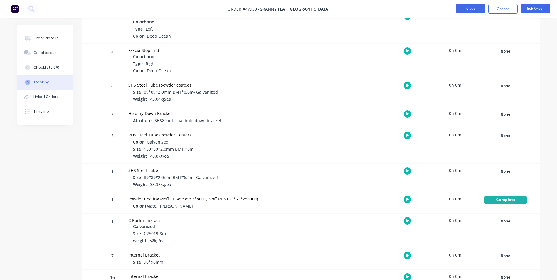
click at [473, 11] on button "Close" at bounding box center [470, 8] width 29 height 9
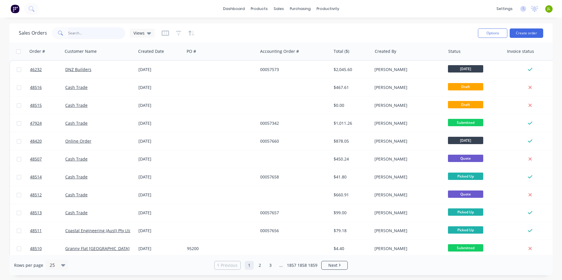
click at [99, 36] on input "text" at bounding box center [96, 33] width 57 height 12
type input "47782"
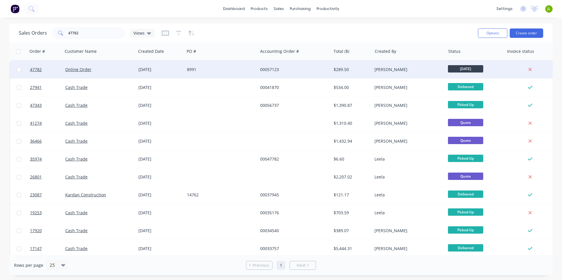
click at [211, 74] on div "8991" at bounding box center [220, 70] width 73 height 18
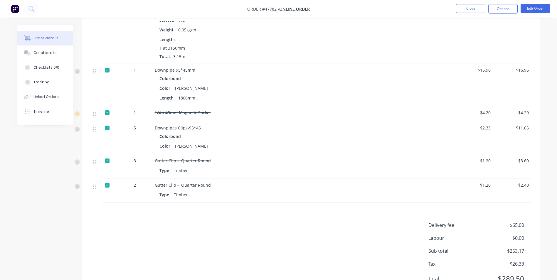
scroll to position [529, 0]
click at [110, 179] on div at bounding box center [107, 185] width 12 height 12
drag, startPoint x: 215, startPoint y: 186, endPoint x: 175, endPoint y: 189, distance: 40.4
click at [175, 190] on div "Type Timber" at bounding box center [285, 194] width 250 height 9
click at [188, 190] on div "Timber" at bounding box center [181, 194] width 19 height 9
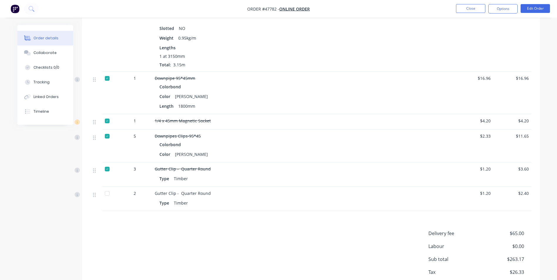
scroll to position [499, 0]
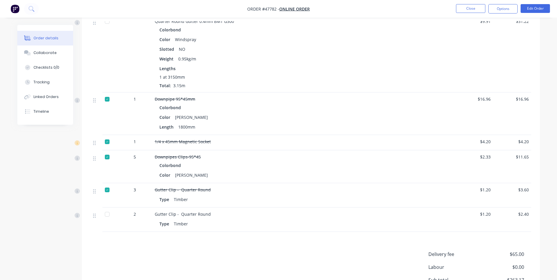
click at [294, 238] on div "Drawings Mark all drawings as complete 0.55 Colorbond Windspray Girth 280 1 0 1…" at bounding box center [311, 0] width 458 height 656
click at [50, 107] on button "Timeline" at bounding box center [45, 111] width 56 height 15
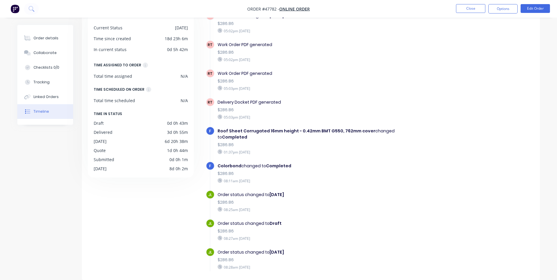
scroll to position [617, 0]
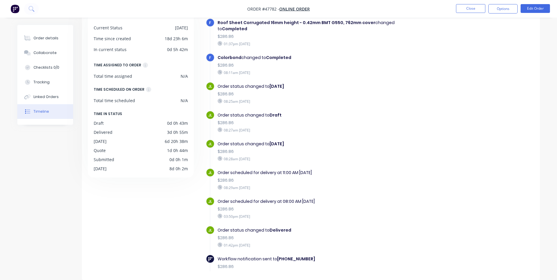
click at [314, 228] on div "Order status changed to Delivered $286.86 01:42pm Friday 15/08/25" at bounding box center [319, 238] width 209 height 24
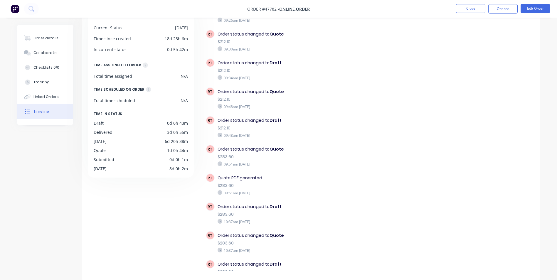
scroll to position [59, 0]
click at [460, 7] on button "Close" at bounding box center [470, 8] width 29 height 9
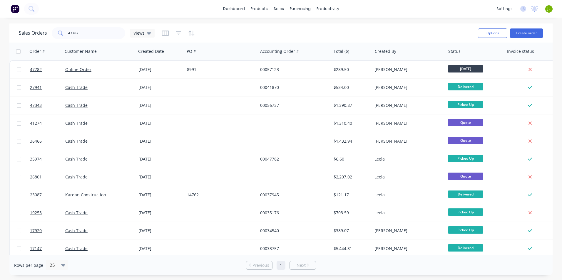
click at [480, 14] on div "dashboard products sales purchasing productivity dashboard products Product Cat…" at bounding box center [281, 9] width 562 height 18
click at [387, 269] on div "Rows per page 25 Previous 1 Next" at bounding box center [280, 265] width 543 height 20
drag, startPoint x: 338, startPoint y: 54, endPoint x: 333, endPoint y: 50, distance: 5.8
click at [338, 54] on div "Delivery Scheduling" at bounding box center [347, 51] width 37 height 5
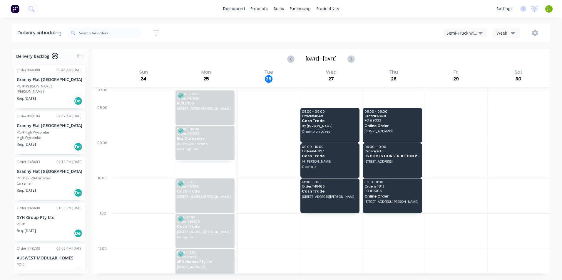
click at [480, 33] on icon "button" at bounding box center [480, 33] width 4 height 2
click at [476, 72] on div "Utes Delivery" at bounding box center [472, 72] width 58 height 12
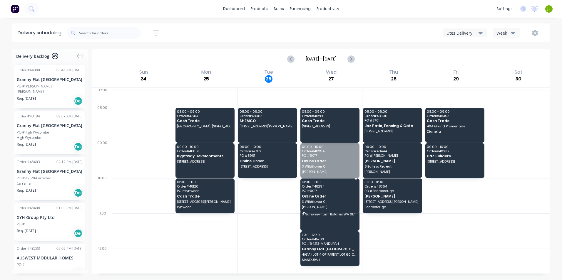
drag, startPoint x: 319, startPoint y: 161, endPoint x: 323, endPoint y: 198, distance: 37.2
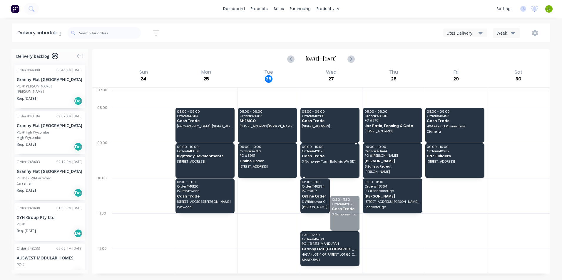
drag, startPoint x: 346, startPoint y: 220, endPoint x: 332, endPoint y: 162, distance: 60.1
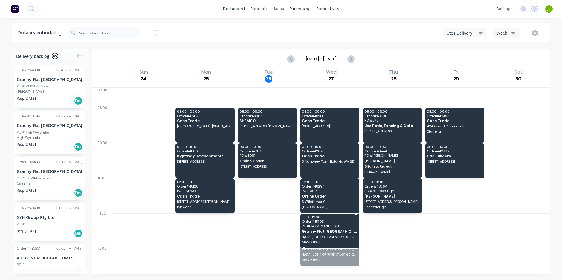
drag, startPoint x: 342, startPoint y: 247, endPoint x: 340, endPoint y: 240, distance: 7.0
click at [451, 257] on div at bounding box center [456, 266] width 62 height 35
click at [540, 31] on button "button" at bounding box center [534, 33] width 19 height 11
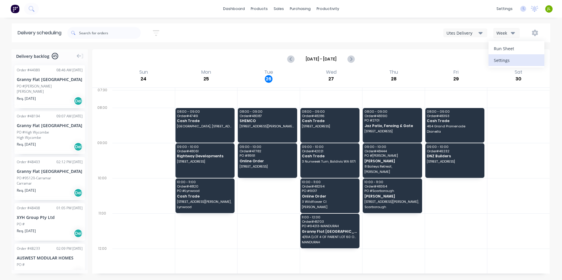
click at [531, 58] on div "Settings" at bounding box center [516, 60] width 45 height 9
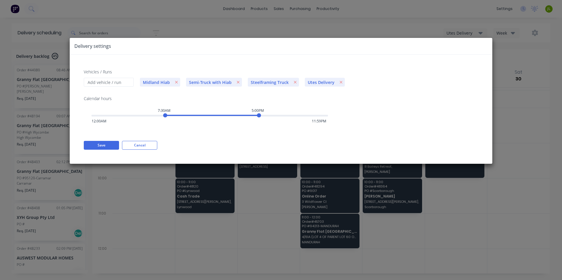
drag, startPoint x: 150, startPoint y: 143, endPoint x: 453, endPoint y: 44, distance: 319.4
click at [153, 142] on button "Cancel" at bounding box center [139, 145] width 35 height 9
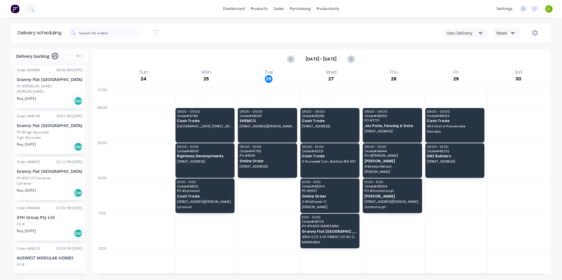
click at [509, 30] on div "Week" at bounding box center [504, 33] width 17 height 6
click at [541, 32] on button "button" at bounding box center [534, 33] width 19 height 11
click at [528, 48] on div "Run Sheet" at bounding box center [516, 48] width 45 height 9
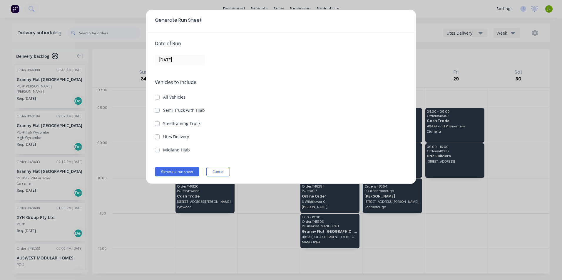
click at [177, 142] on div "Vehicles to include All Vehicles Semi-Truck with Hiab Steelframing Truck Utes D…" at bounding box center [281, 116] width 252 height 74
click at [178, 136] on label "Utes Delivery" at bounding box center [176, 137] width 26 height 6
click at [160, 136] on Delivery "Utes Delivery" at bounding box center [157, 137] width 5 height 6
checkbox Delivery "true"
click at [184, 59] on input "[DATE]" at bounding box center [179, 60] width 49 height 9
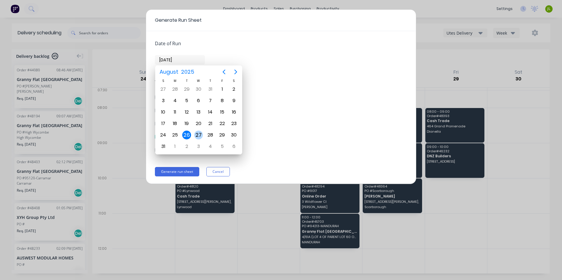
click at [196, 133] on div "27" at bounding box center [198, 135] width 9 height 9
type input "27/08/25"
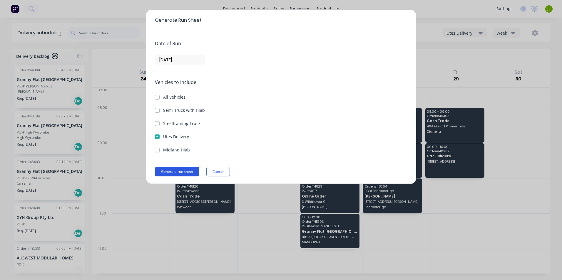
click at [190, 173] on button "Generate run sheet" at bounding box center [177, 171] width 44 height 9
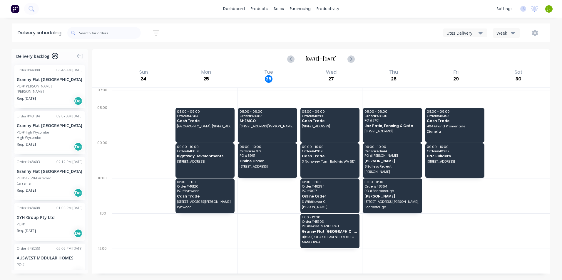
click at [398, 58] on div "Aug 24 - Aug 30" at bounding box center [321, 59] width 456 height 18
click at [262, 234] on div at bounding box center [268, 231] width 62 height 35
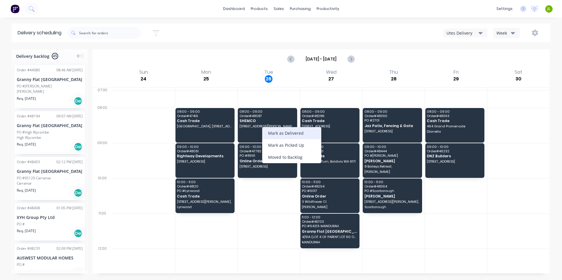
click at [266, 130] on div "Mark as Delivered" at bounding box center [291, 133] width 59 height 12
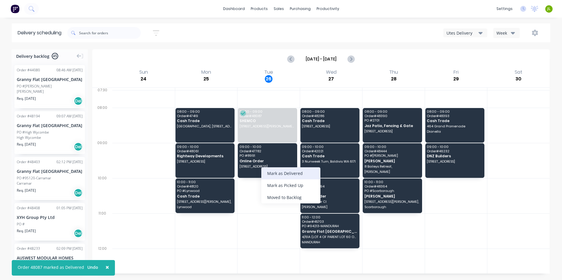
click at [265, 172] on div "Mark as Delivered" at bounding box center [290, 173] width 59 height 12
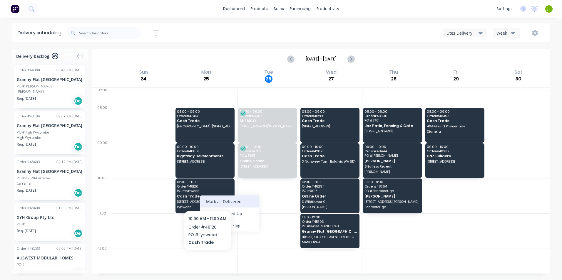
click at [214, 197] on div "Mark as Delivered" at bounding box center [229, 202] width 59 height 12
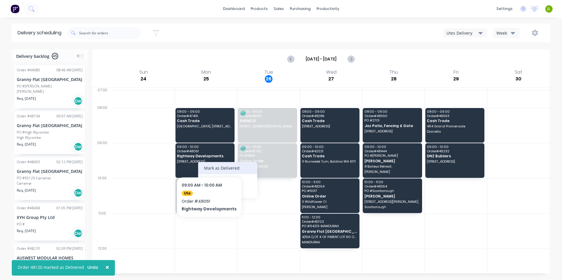
click at [213, 164] on div "Mark as Delivered" at bounding box center [227, 168] width 59 height 12
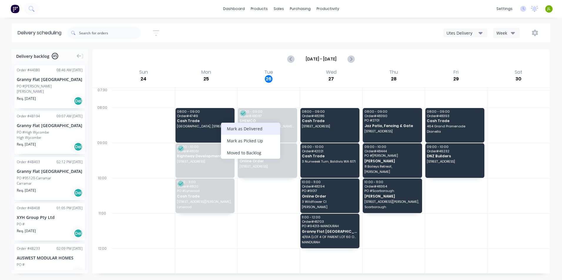
click at [231, 127] on div "Mark as Delivered" at bounding box center [250, 129] width 59 height 12
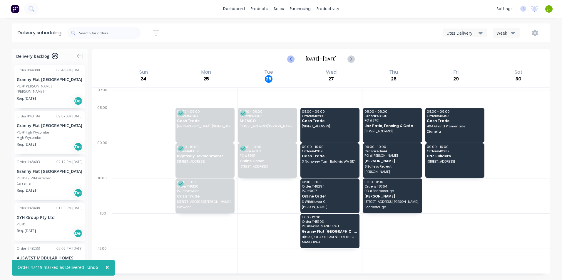
click at [293, 61] on icon "Previous page" at bounding box center [291, 59] width 7 height 7
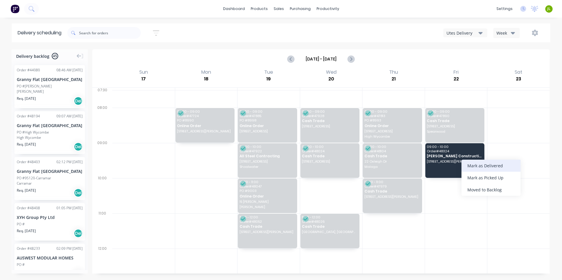
click at [465, 165] on div "Mark as Delivered" at bounding box center [490, 166] width 59 height 12
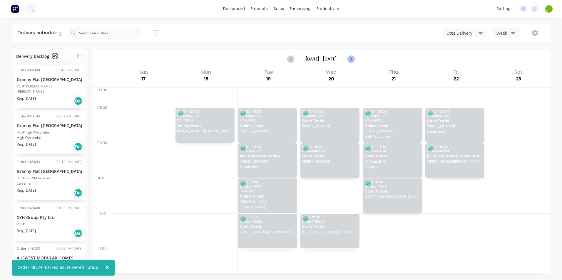
click at [350, 60] on icon "Next page" at bounding box center [350, 59] width 3 height 5
type input "Aug 24 - Aug 30"
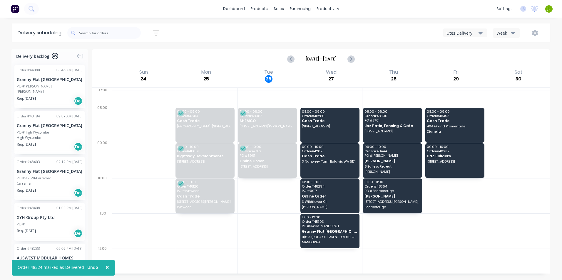
click at [475, 228] on div at bounding box center [456, 231] width 62 height 35
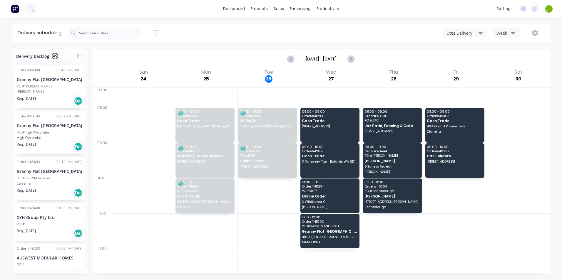
click at [491, 57] on div "Aug 24 - Aug 30" at bounding box center [321, 59] width 456 height 18
click at [291, 25] on link "Sales Orders" at bounding box center [310, 28] width 78 height 12
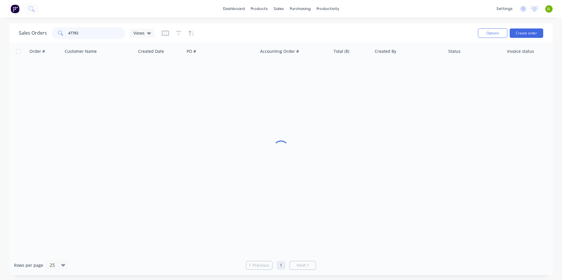
drag, startPoint x: 104, startPoint y: 33, endPoint x: 56, endPoint y: 35, distance: 47.6
click at [56, 35] on div "47782" at bounding box center [88, 33] width 73 height 12
type input "42021"
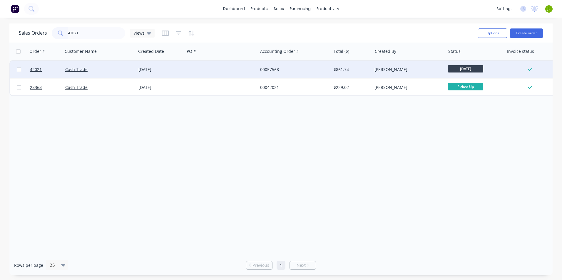
click at [110, 70] on div "Cash Trade" at bounding box center [97, 70] width 65 height 6
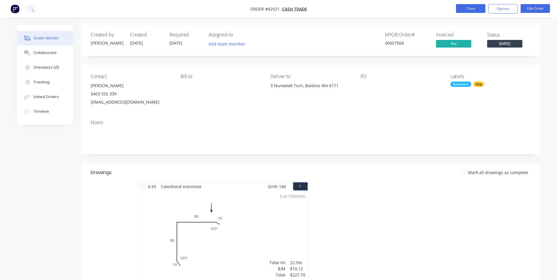
click at [484, 10] on button "Close" at bounding box center [470, 8] width 29 height 9
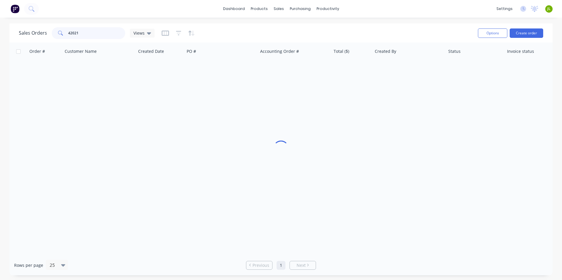
drag, startPoint x: 93, startPoint y: 35, endPoint x: 68, endPoint y: 37, distance: 24.2
click at [68, 37] on input "42021" at bounding box center [96, 33] width 57 height 12
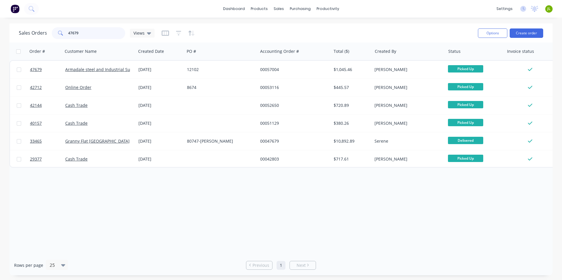
drag, startPoint x: 83, startPoint y: 31, endPoint x: 55, endPoint y: 31, distance: 27.6
click at [55, 31] on div "47679" at bounding box center [88, 33] width 73 height 12
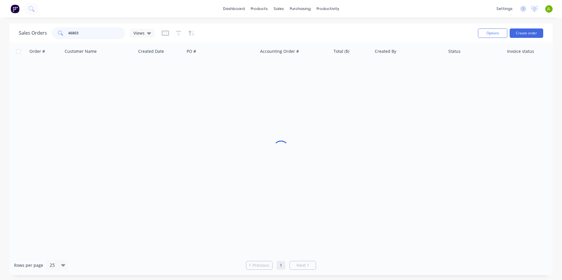
type input "46803"
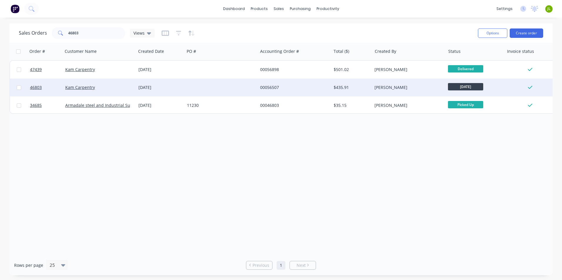
click at [112, 87] on div "Kam Carpentry" at bounding box center [97, 88] width 65 height 6
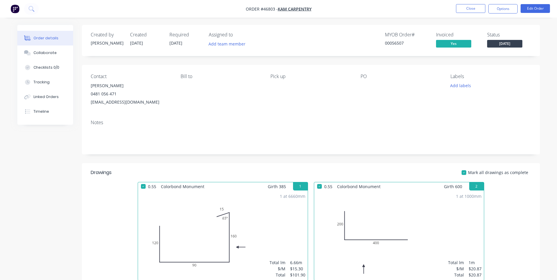
click at [503, 44] on span "[DATE]" at bounding box center [504, 43] width 35 height 7
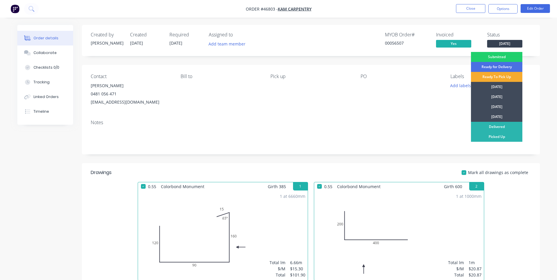
click at [498, 77] on div "Ready To Pick Up" at bounding box center [496, 77] width 51 height 10
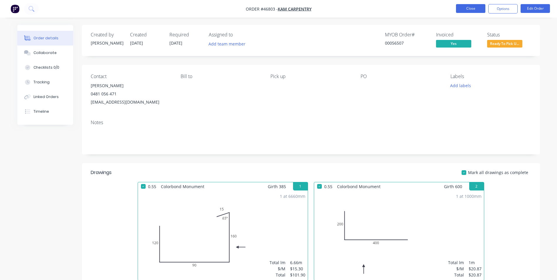
click at [461, 8] on button "Close" at bounding box center [470, 8] width 29 height 9
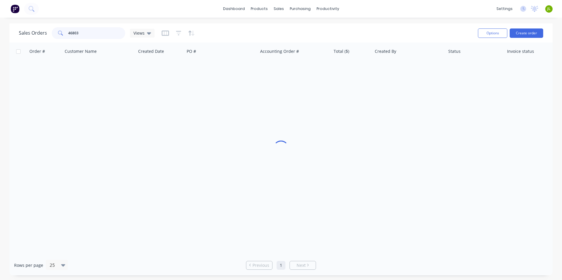
drag, startPoint x: 72, startPoint y: 33, endPoint x: 69, endPoint y: 35, distance: 3.4
click at [69, 35] on input "46803" at bounding box center [96, 33] width 57 height 12
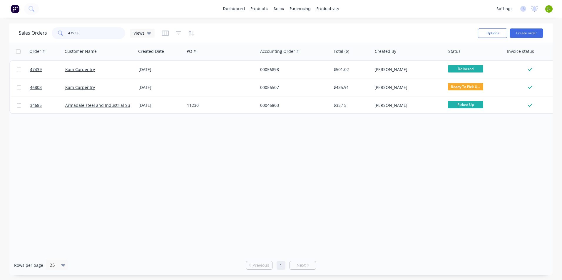
type input "47953"
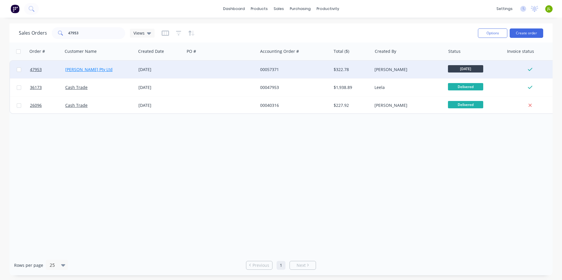
click at [98, 71] on link "Mika Sunlight Pty Ltd" at bounding box center [88, 70] width 47 height 6
click at [36, 67] on link "47953" at bounding box center [47, 70] width 35 height 18
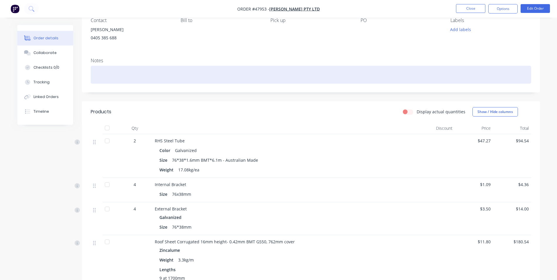
scroll to position [118, 0]
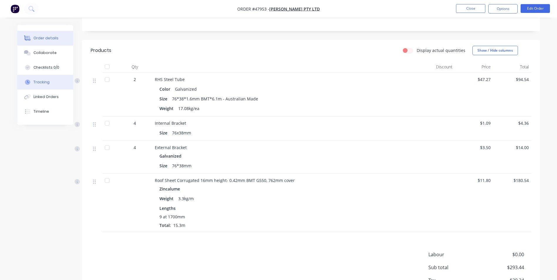
click at [38, 81] on div "Tracking" at bounding box center [41, 82] width 16 height 5
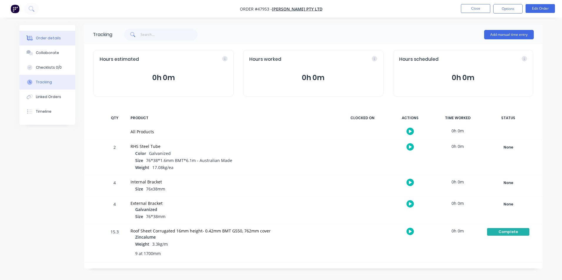
click at [49, 33] on button "Order details" at bounding box center [47, 38] width 56 height 15
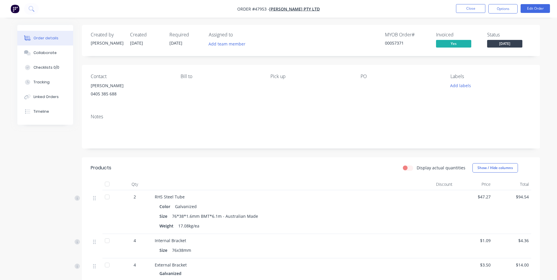
click at [511, 43] on span "[DATE]" at bounding box center [504, 43] width 35 height 7
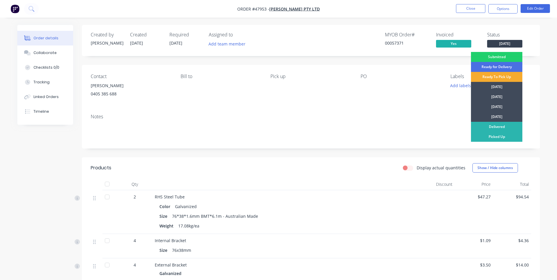
click at [499, 75] on div "Ready To Pick Up" at bounding box center [496, 77] width 51 height 10
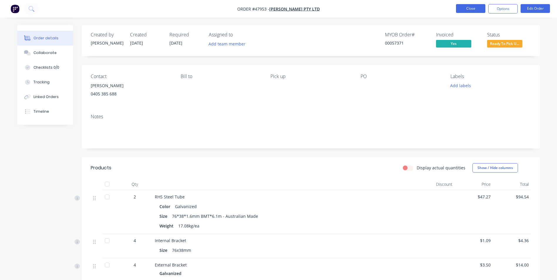
click at [474, 9] on button "Close" at bounding box center [470, 8] width 29 height 9
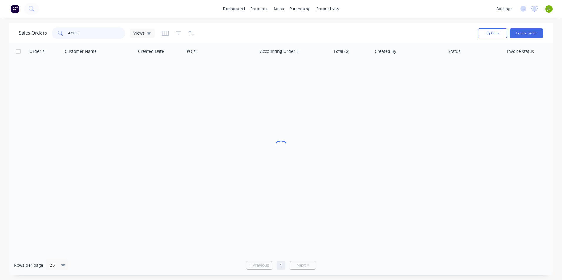
drag, startPoint x: 69, startPoint y: 35, endPoint x: 65, endPoint y: 35, distance: 3.8
click at [65, 35] on div "47953" at bounding box center [88, 33] width 73 height 12
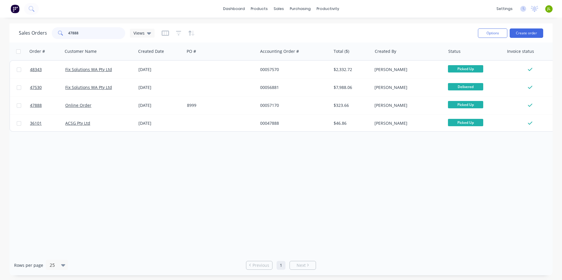
drag, startPoint x: 85, startPoint y: 33, endPoint x: 72, endPoint y: 35, distance: 13.6
click at [72, 35] on input "47888" at bounding box center [96, 33] width 57 height 12
type input "47751"
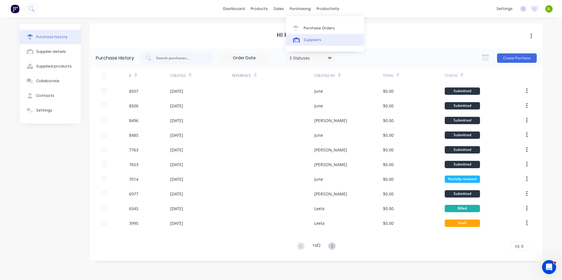
click at [314, 41] on div "Suppliers" at bounding box center [312, 39] width 18 height 5
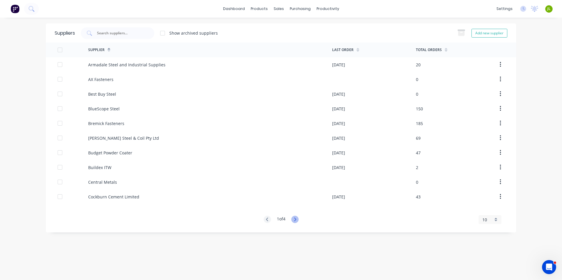
click at [296, 219] on icon at bounding box center [294, 219] width 7 height 7
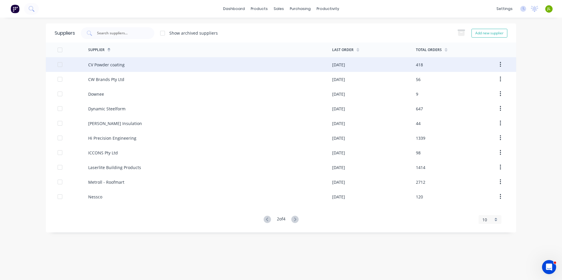
click at [102, 62] on div "CV Powder coating" at bounding box center [106, 65] width 36 height 6
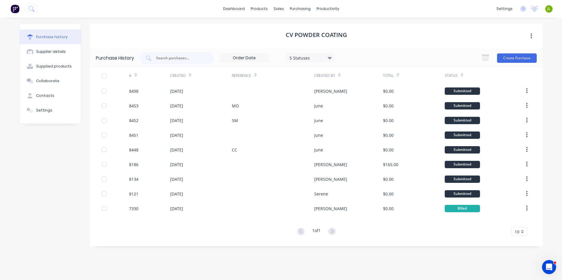
click at [324, 59] on div "5 Statuses" at bounding box center [310, 58] width 42 height 6
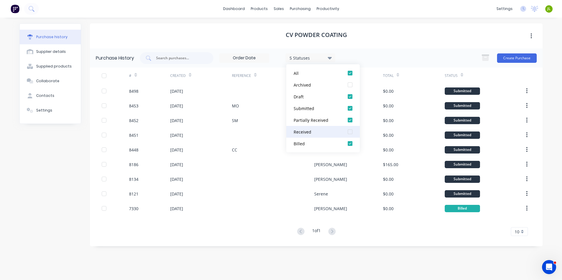
click at [324, 129] on div "Received" at bounding box center [316, 132] width 47 height 6
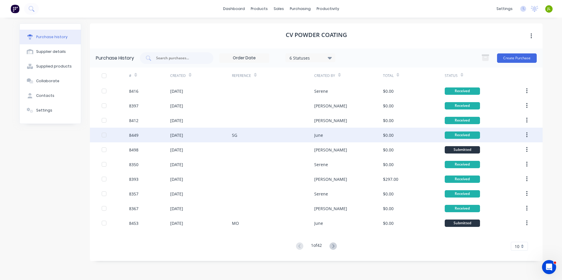
click at [147, 138] on div "8449" at bounding box center [149, 135] width 41 height 15
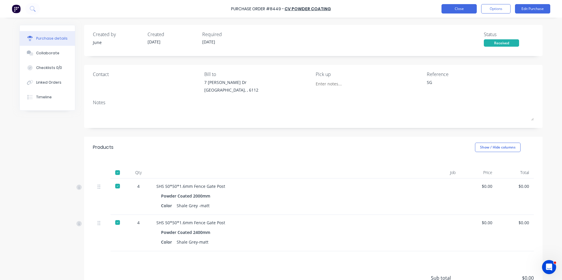
click at [450, 9] on button "Close" at bounding box center [458, 8] width 35 height 9
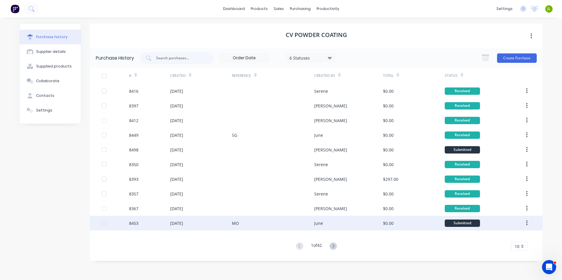
click at [250, 226] on div "MO" at bounding box center [273, 223] width 82 height 15
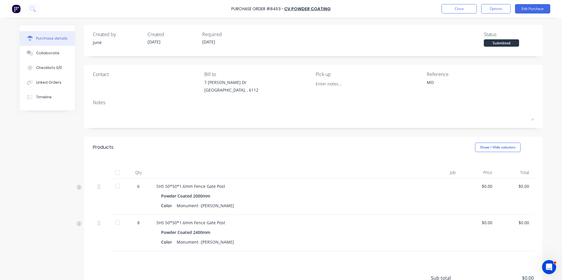
click at [114, 172] on div at bounding box center [118, 173] width 12 height 12
click at [454, 3] on div "Purchase Order #8453 - CV Powder coating Close Options Edit Purchase" at bounding box center [281, 9] width 562 height 18
click at [459, 6] on button "Close" at bounding box center [458, 8] width 35 height 9
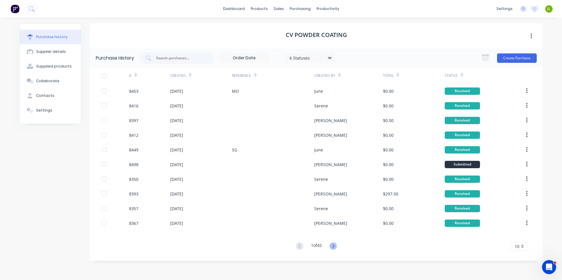
click at [337, 245] on icon at bounding box center [332, 246] width 7 height 7
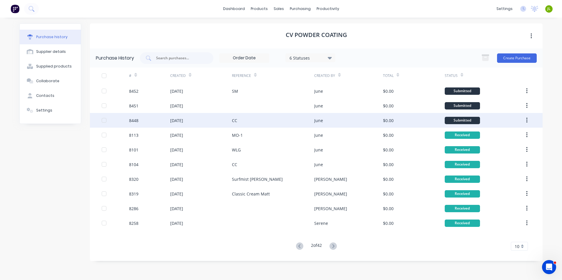
click at [382, 124] on div "June" at bounding box center [348, 120] width 68 height 15
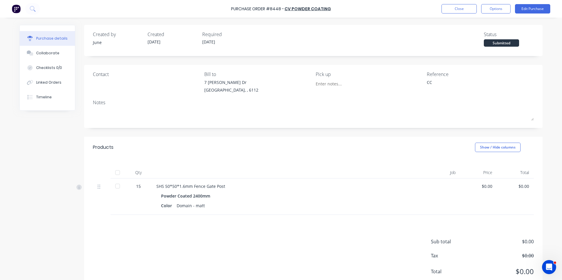
click at [116, 175] on div at bounding box center [118, 173] width 12 height 12
click at [469, 5] on button "Close" at bounding box center [458, 8] width 35 height 9
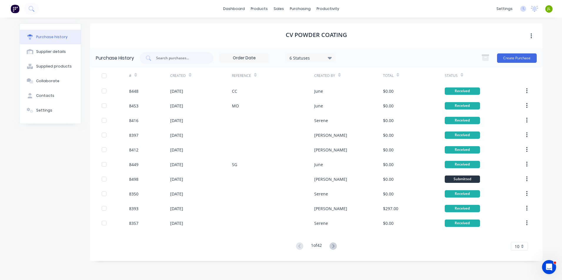
click at [333, 244] on icon at bounding box center [332, 246] width 7 height 7
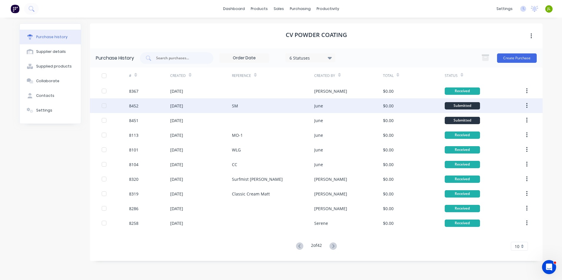
click at [320, 108] on div "June" at bounding box center [318, 106] width 9 height 6
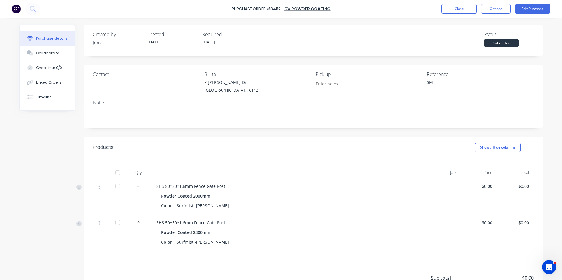
click at [116, 170] on div at bounding box center [118, 173] width 12 height 12
type textarea "x"
click at [461, 6] on button "Close" at bounding box center [458, 8] width 35 height 9
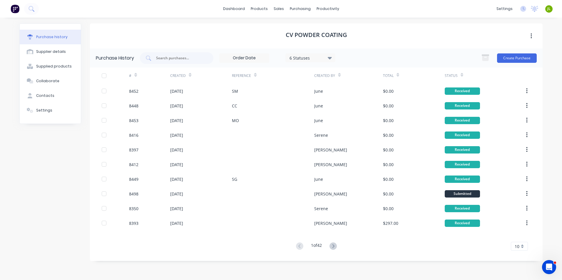
click at [338, 246] on button at bounding box center [333, 246] width 11 height 9
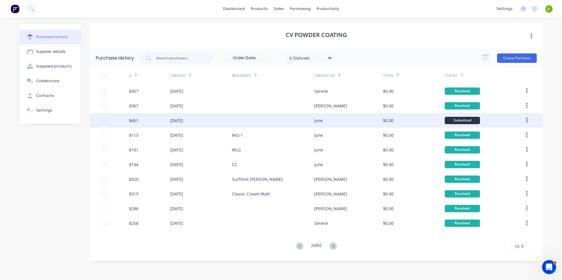
click at [373, 117] on div "June" at bounding box center [348, 120] width 68 height 15
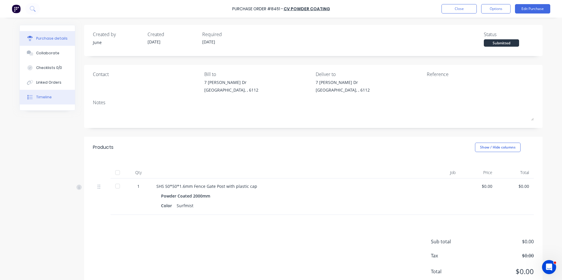
click at [53, 96] on button "Timeline" at bounding box center [47, 97] width 55 height 15
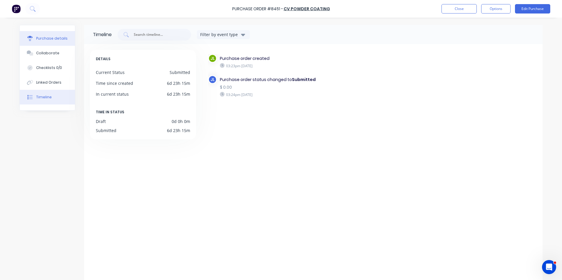
click at [46, 37] on div "Purchase details" at bounding box center [51, 38] width 31 height 5
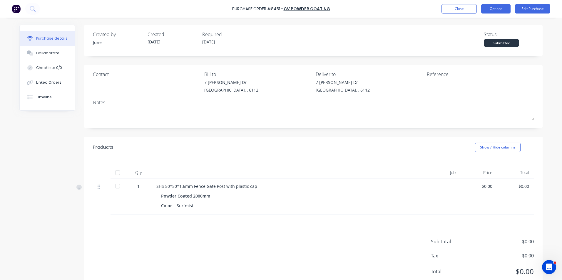
click at [497, 11] on button "Options" at bounding box center [495, 8] width 29 height 9
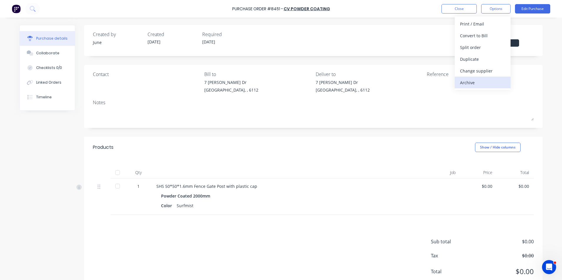
click at [474, 79] on div "Archive" at bounding box center [482, 82] width 45 height 9
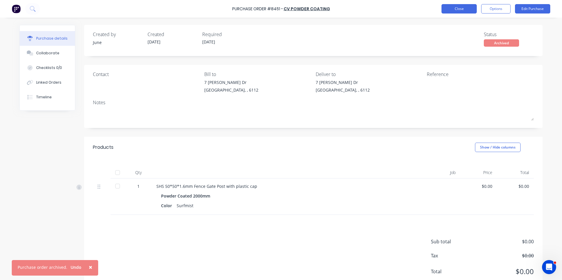
click at [458, 11] on button "Close" at bounding box center [458, 8] width 35 height 9
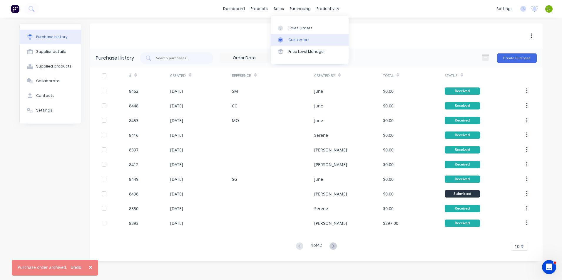
click at [281, 43] on link "Customers" at bounding box center [310, 40] width 78 height 12
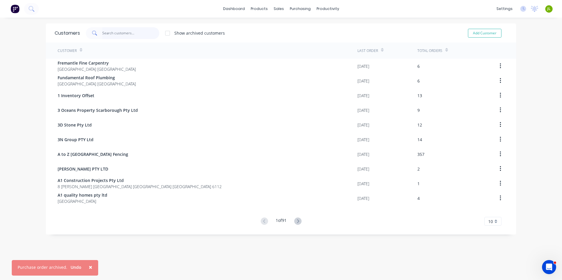
click at [135, 34] on input "text" at bounding box center [130, 33] width 57 height 12
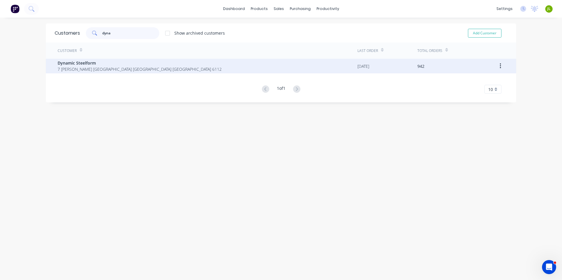
type input "dyna"
click at [120, 69] on span "7 [PERSON_NAME] [GEOGRAPHIC_DATA] [GEOGRAPHIC_DATA] [GEOGRAPHIC_DATA] 6112" at bounding box center [140, 69] width 164 height 6
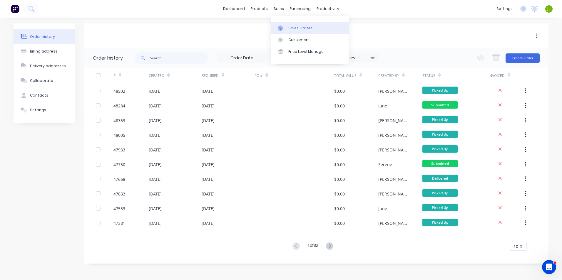
click at [282, 30] on icon at bounding box center [280, 28] width 5 height 5
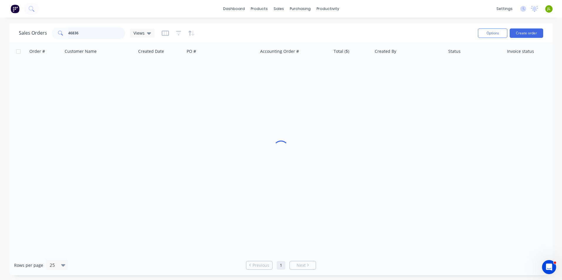
click at [98, 33] on input "46836" at bounding box center [96, 33] width 57 height 12
drag, startPoint x: 98, startPoint y: 33, endPoint x: 54, endPoint y: 38, distance: 44.0
click at [54, 38] on div "46836" at bounding box center [88, 33] width 73 height 12
